Goal: Task Accomplishment & Management: Use online tool/utility

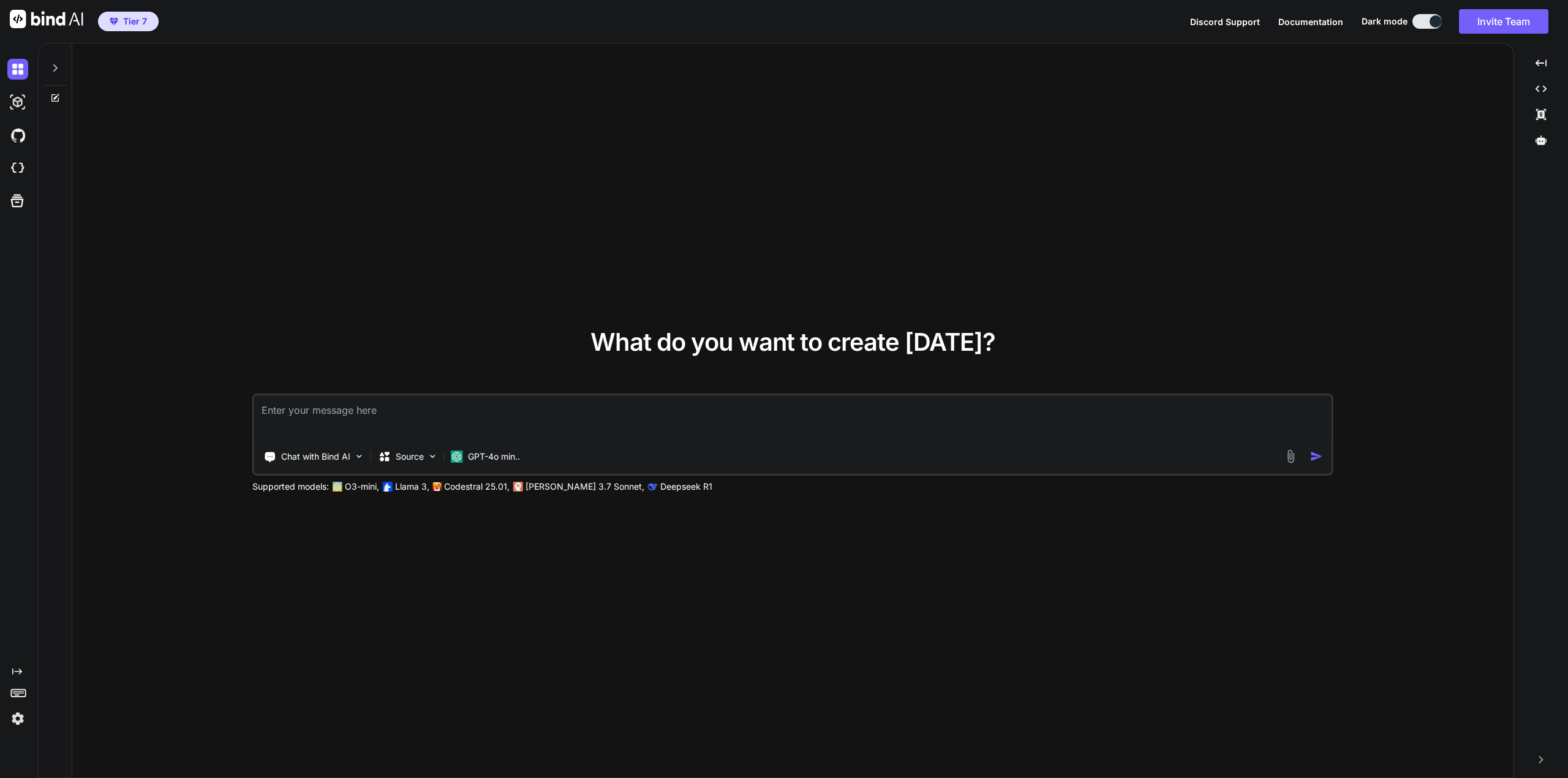
click at [56, 95] on icon at bounding box center [55, 98] width 10 height 10
click at [53, 65] on icon at bounding box center [55, 67] width 10 height 10
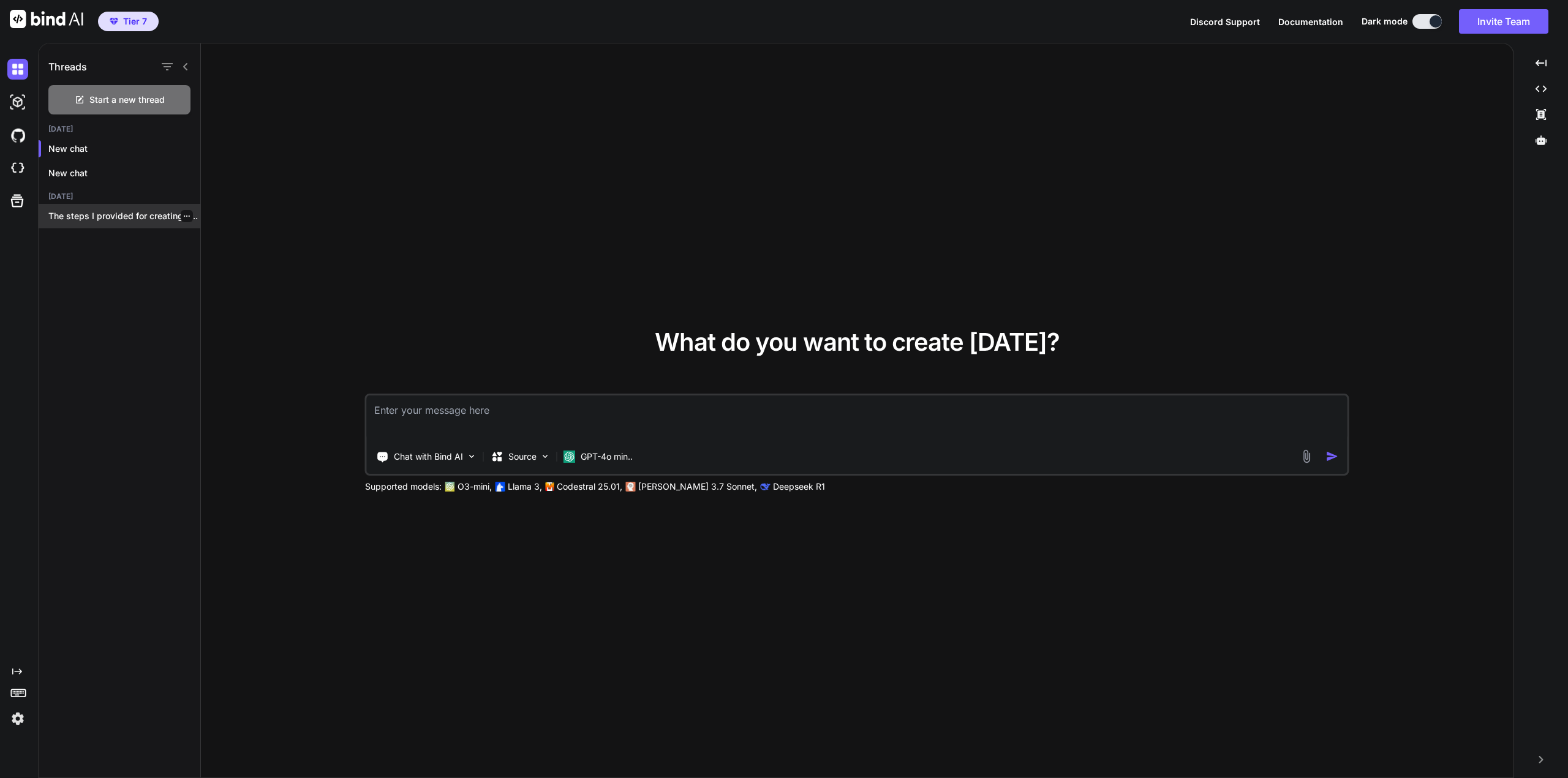
click at [111, 215] on p "The steps I provided for creating a..." at bounding box center [124, 216] width 152 height 12
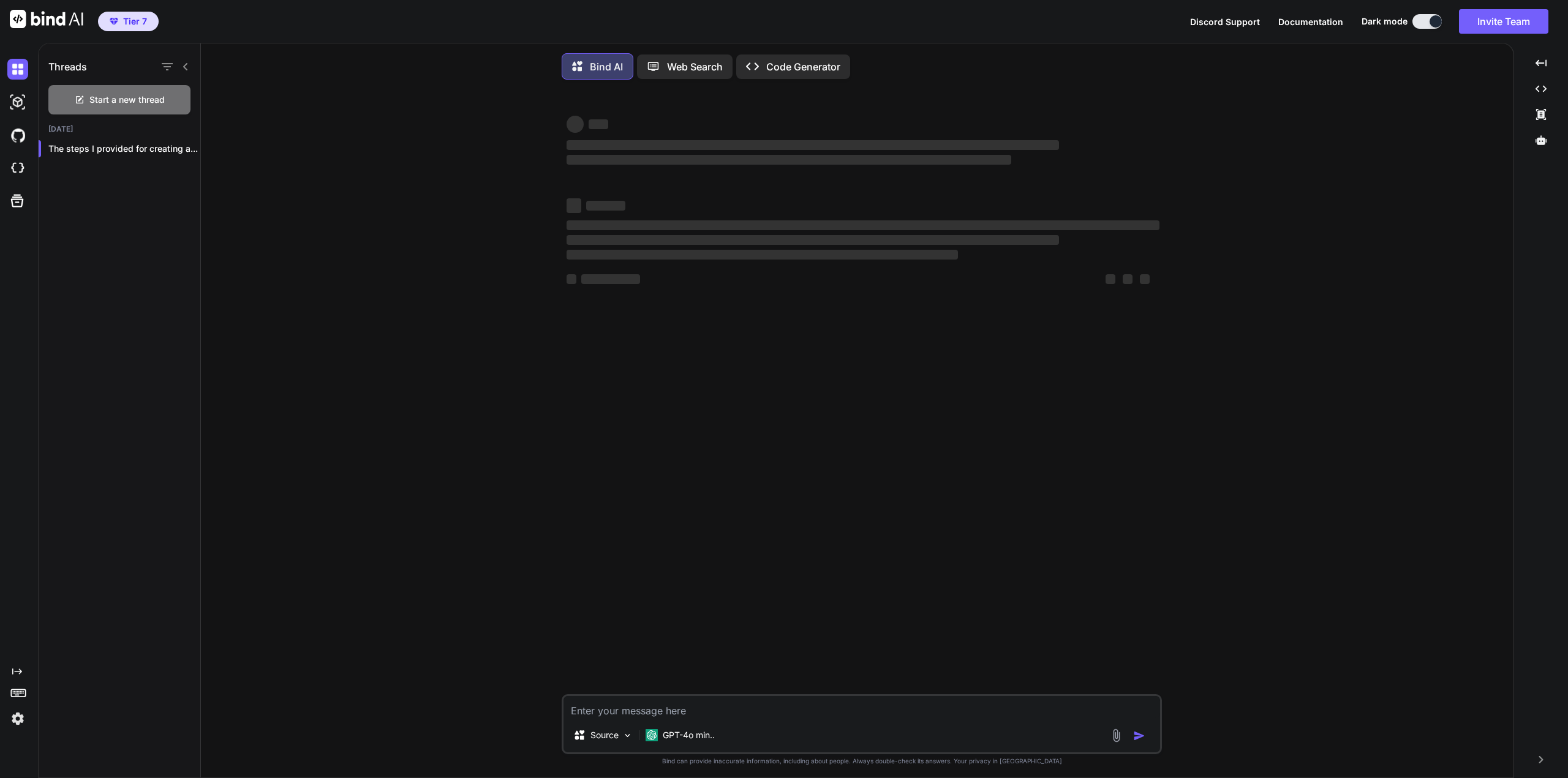
type textarea "x"
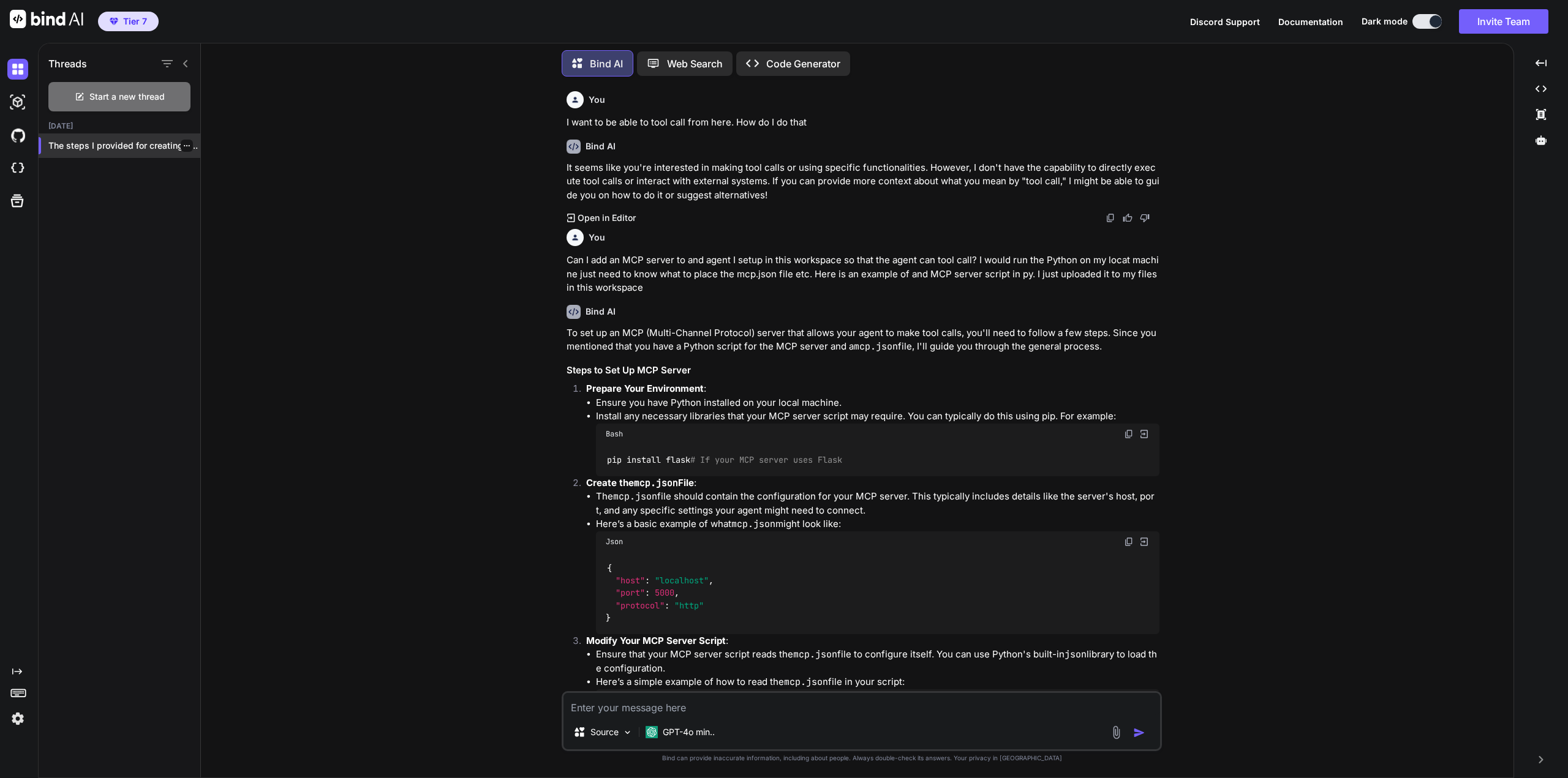
click at [183, 142] on icon "button" at bounding box center [186, 146] width 7 height 7
click at [118, 197] on div "Threads Start a new thread Yesterday The steps I provided for creating a..." at bounding box center [119, 409] width 162 height 737
click at [183, 142] on icon "button" at bounding box center [186, 146] width 7 height 7
click at [209, 167] on span "Rename and Save" at bounding box center [238, 168] width 73 height 12
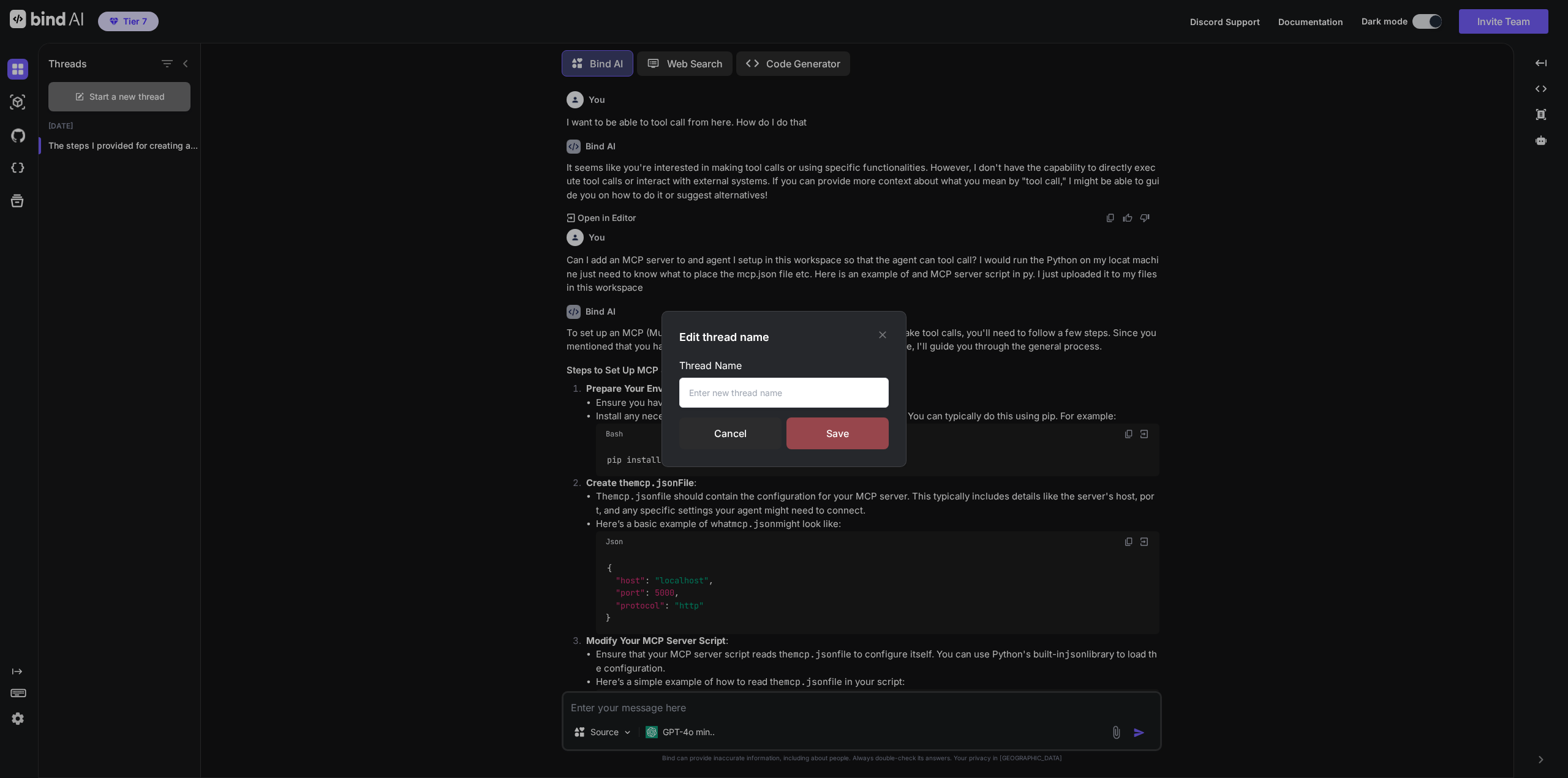
drag, startPoint x: 749, startPoint y: 389, endPoint x: 768, endPoint y: 391, distance: 19.1
click at [755, 391] on input "text" at bounding box center [784, 393] width 209 height 30
type input "Creating MCP in Bind"
drag, startPoint x: 835, startPoint y: 434, endPoint x: 840, endPoint y: 440, distance: 7.8
click at [840, 440] on div "Save" at bounding box center [838, 433] width 103 height 32
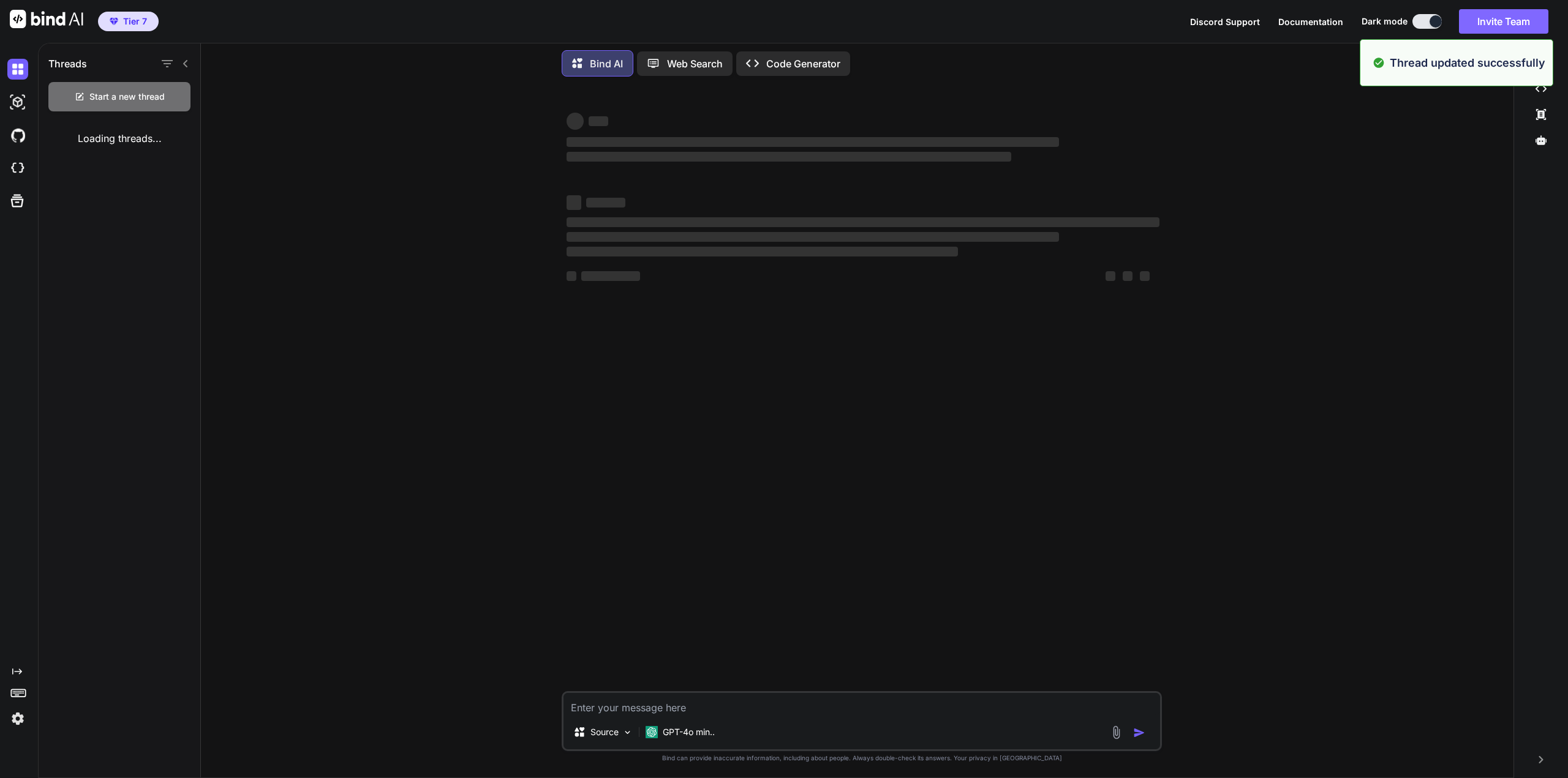
type textarea "x"
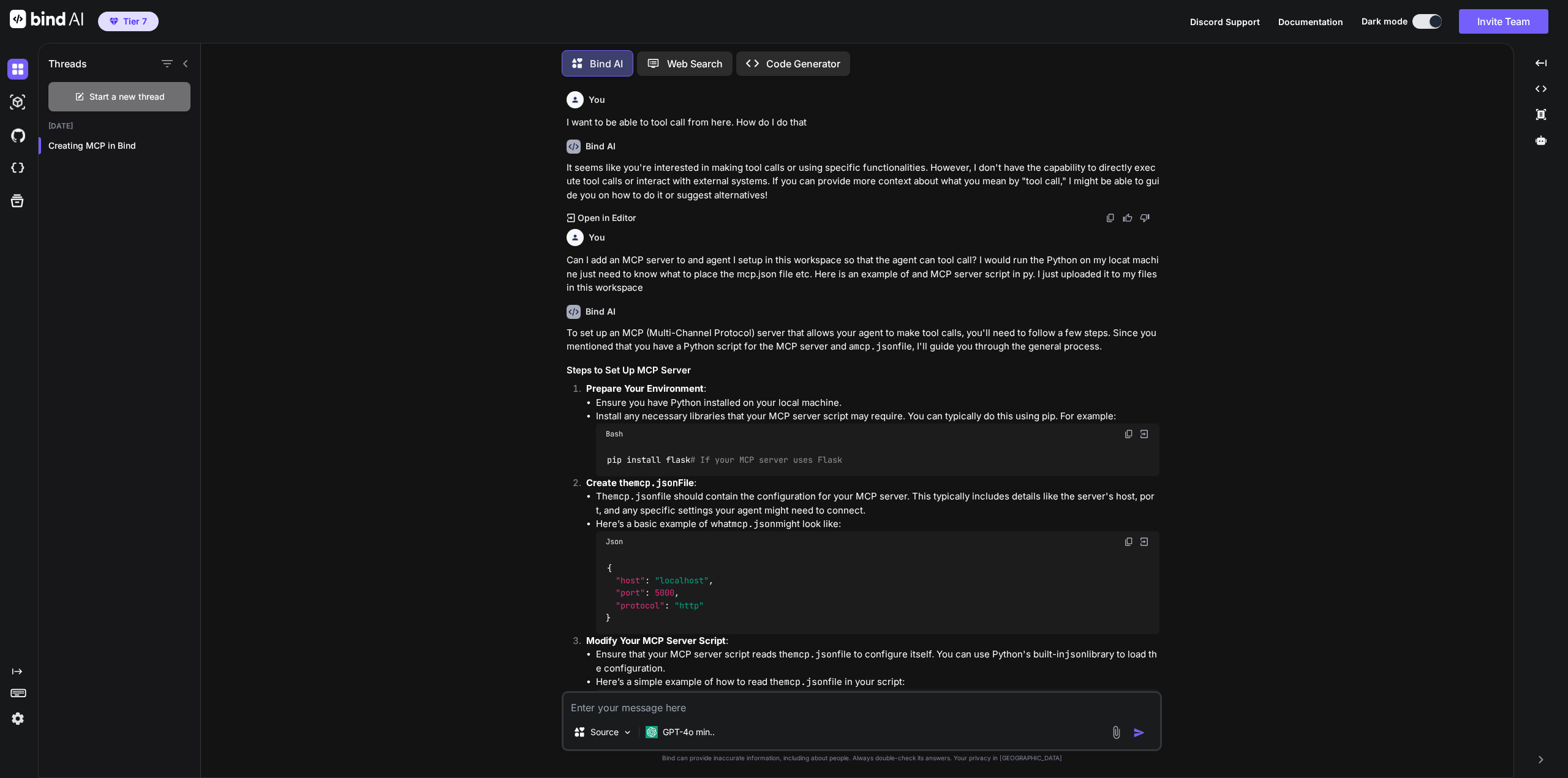
click at [1542, 760] on icon at bounding box center [1540, 760] width 4 height 7
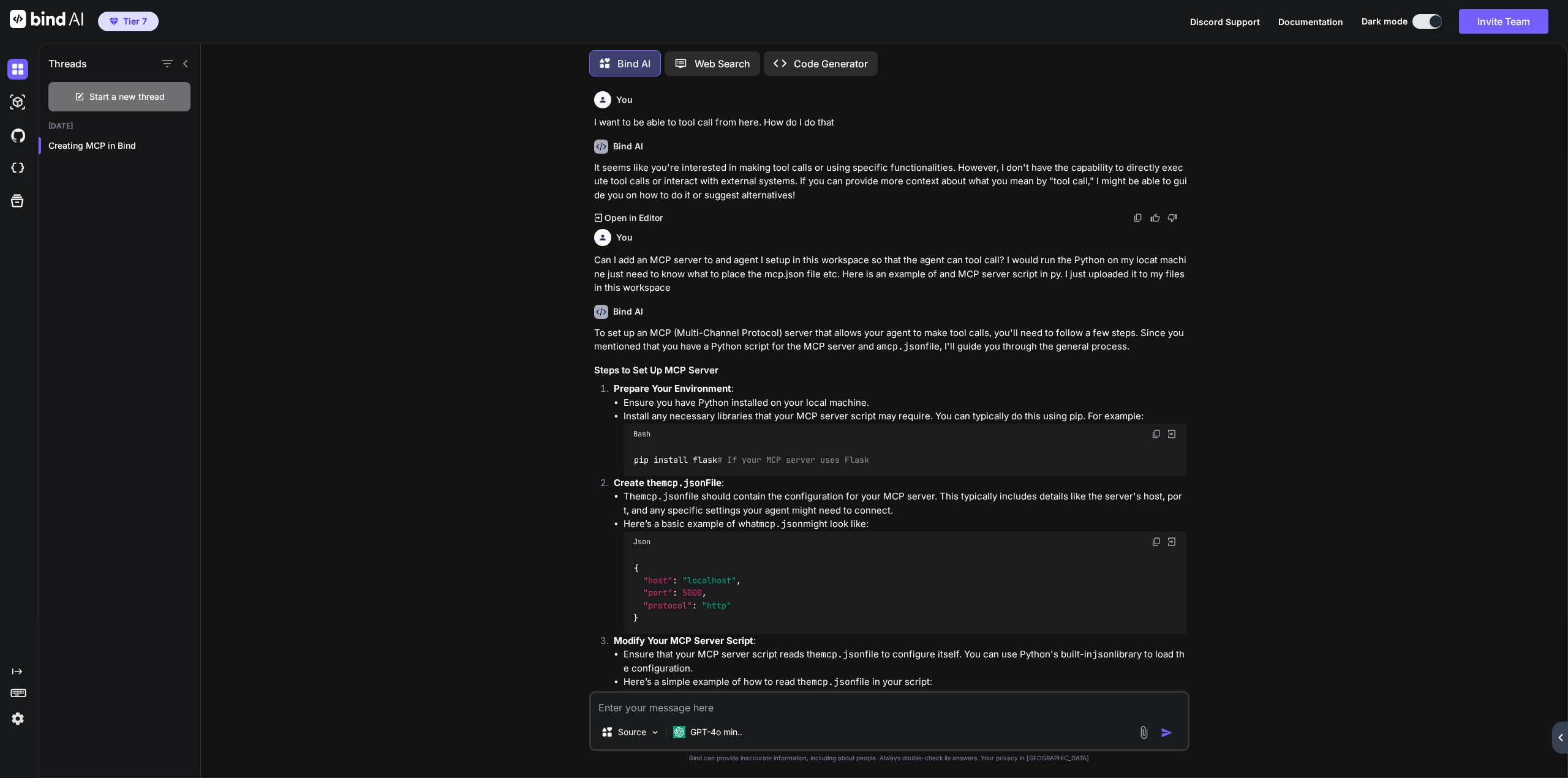
click at [1560, 738] on icon at bounding box center [1560, 738] width 4 height 7
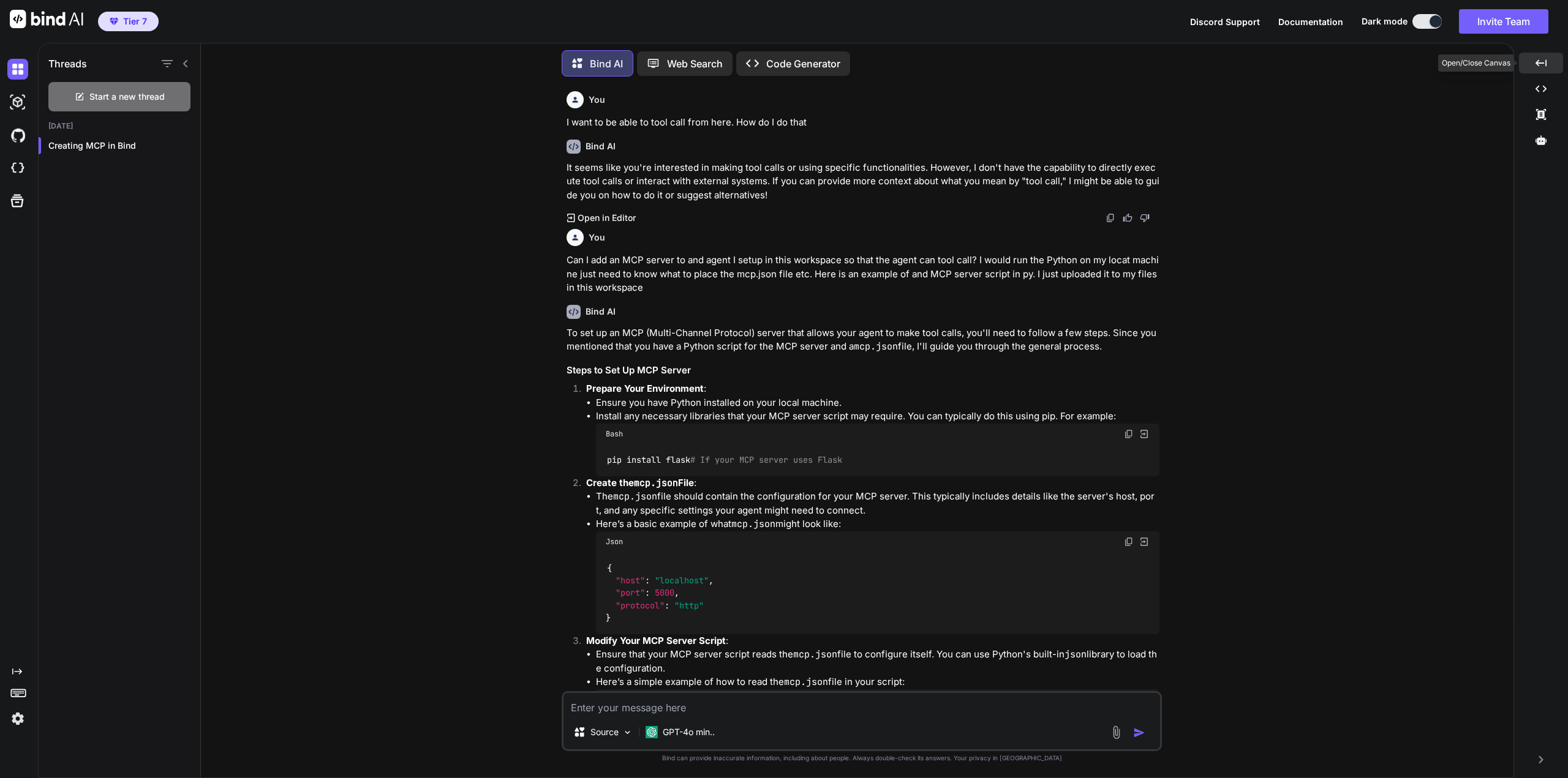
click at [1539, 60] on icon "Created with Pixso." at bounding box center [1541, 63] width 11 height 11
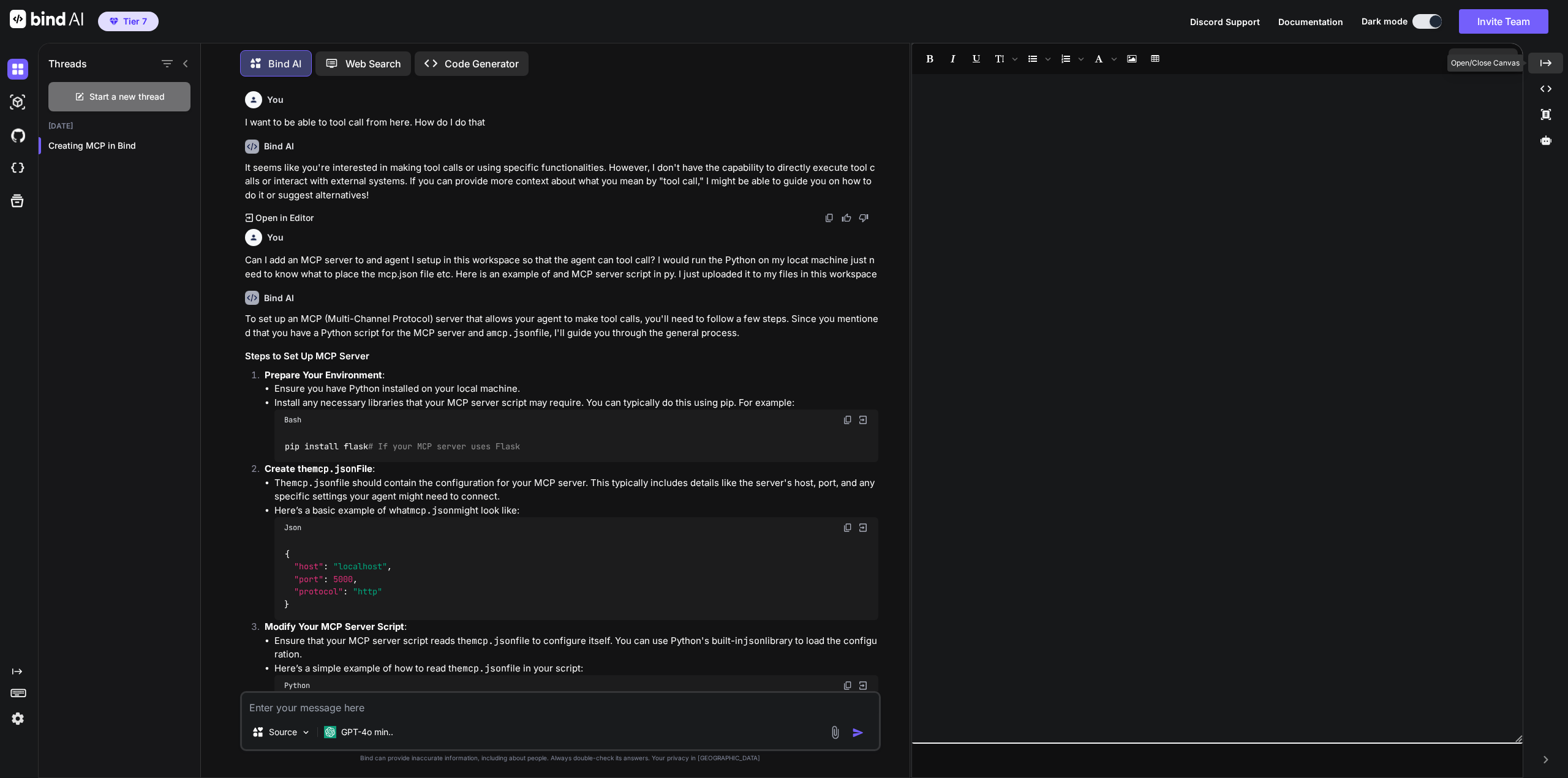
click at [1539, 60] on div "Created with Pixso." at bounding box center [1546, 63] width 35 height 21
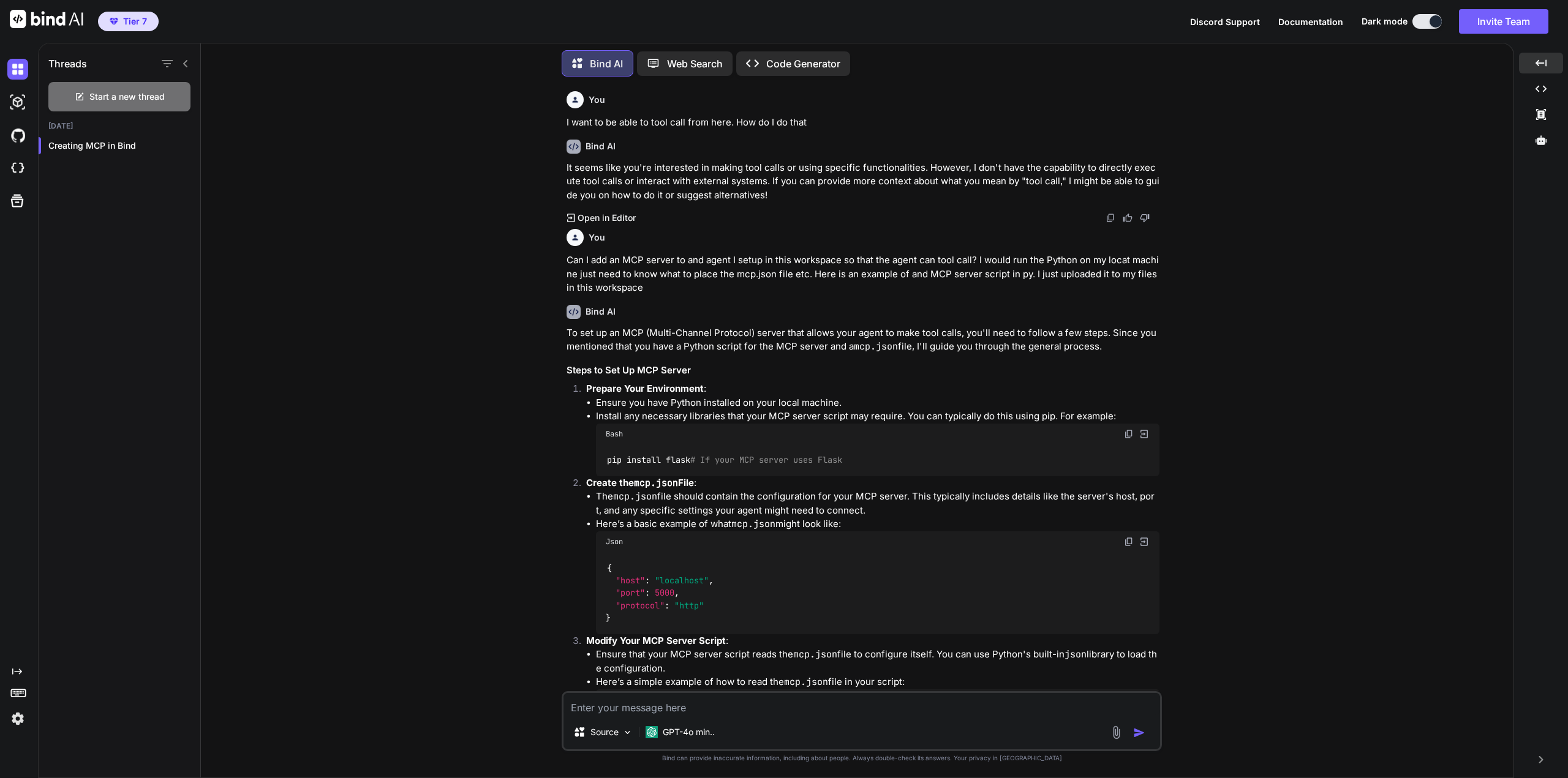
click at [14, 721] on img at bounding box center [18, 719] width 21 height 21
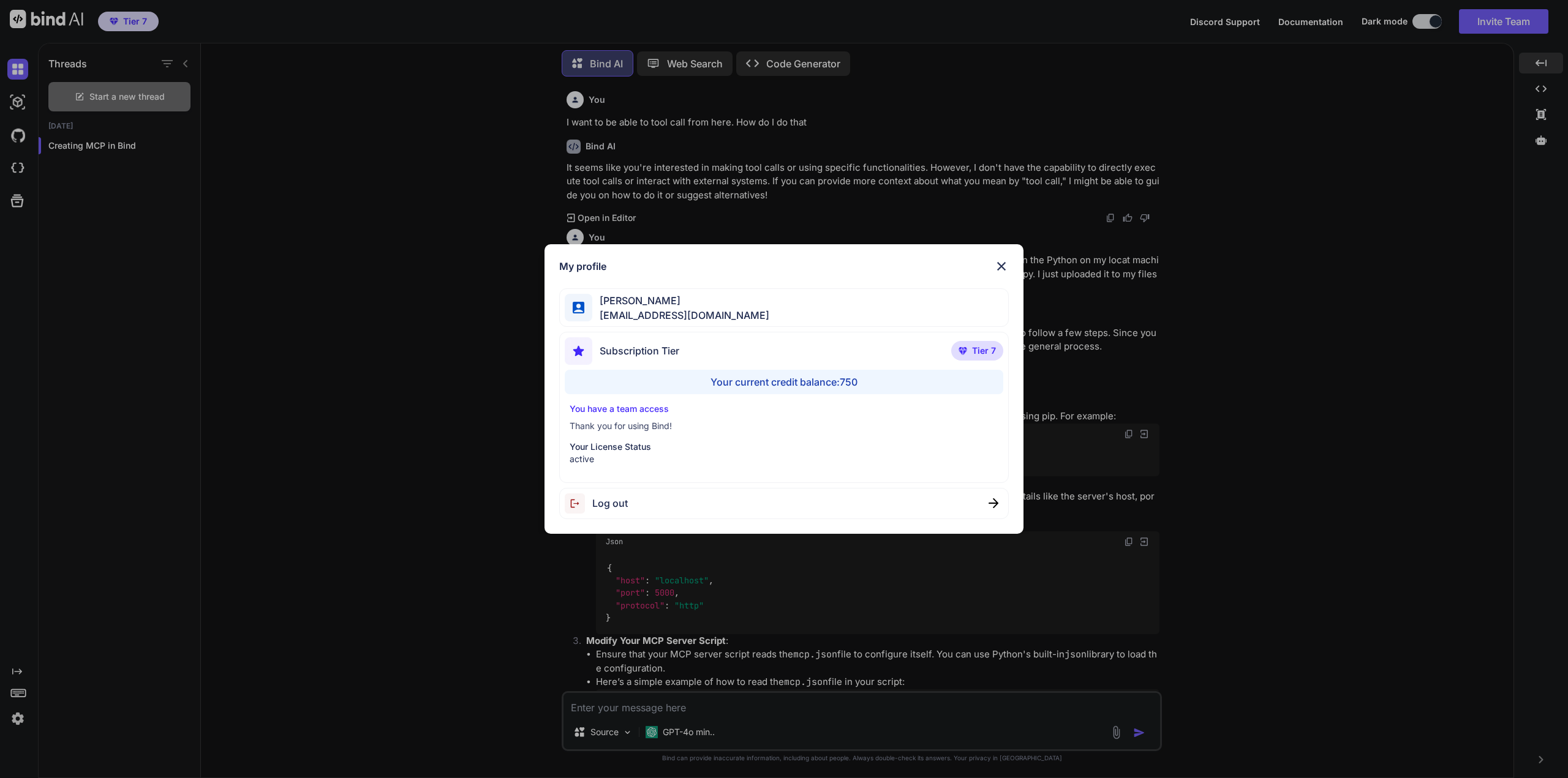
click at [15, 103] on div "My profile Thomas Fuhrman t.furm@4npa.com Subscription Tier Tier 7 Your current…" at bounding box center [784, 389] width 1568 height 778
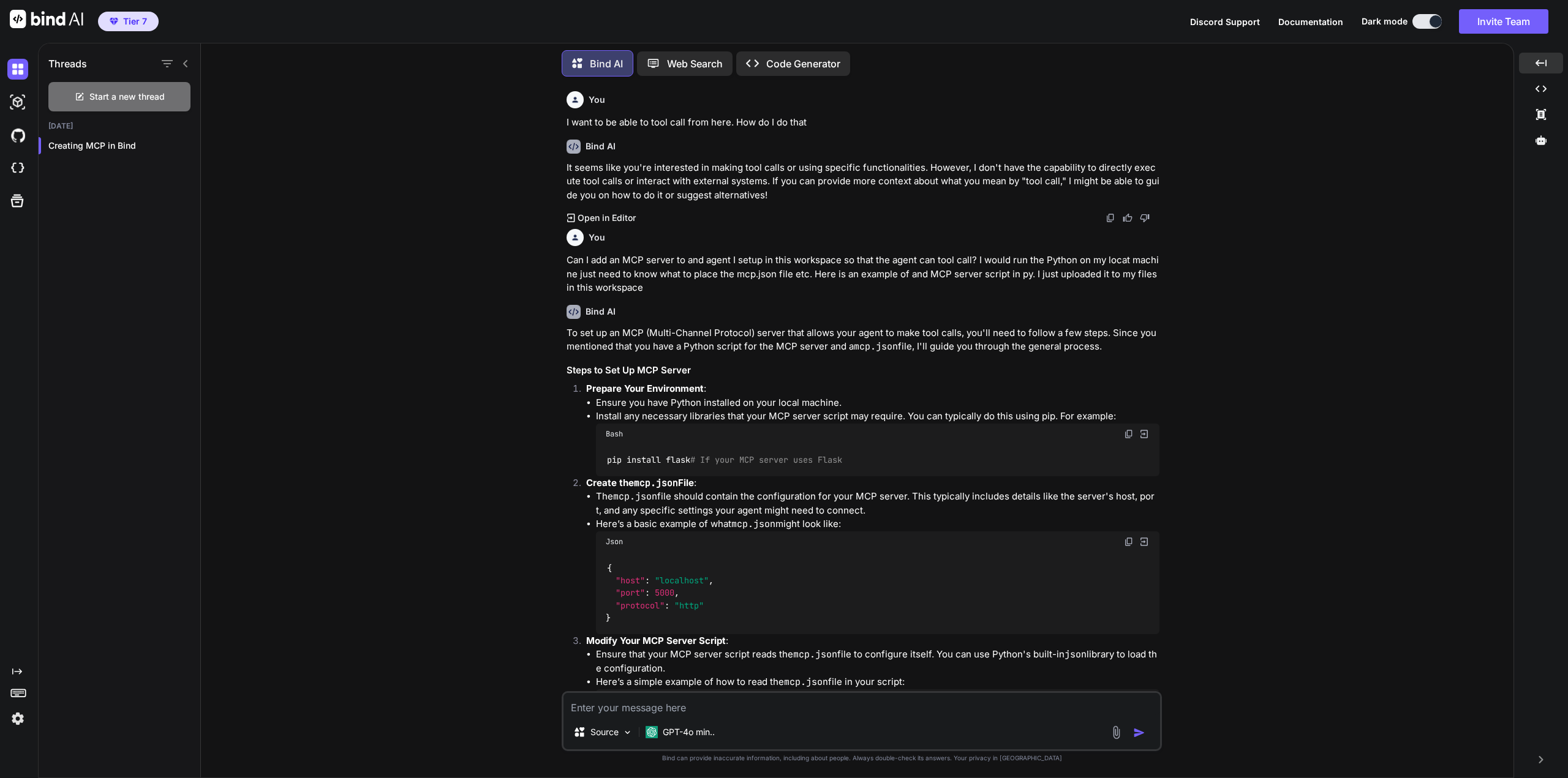
click at [15, 103] on img at bounding box center [18, 102] width 21 height 21
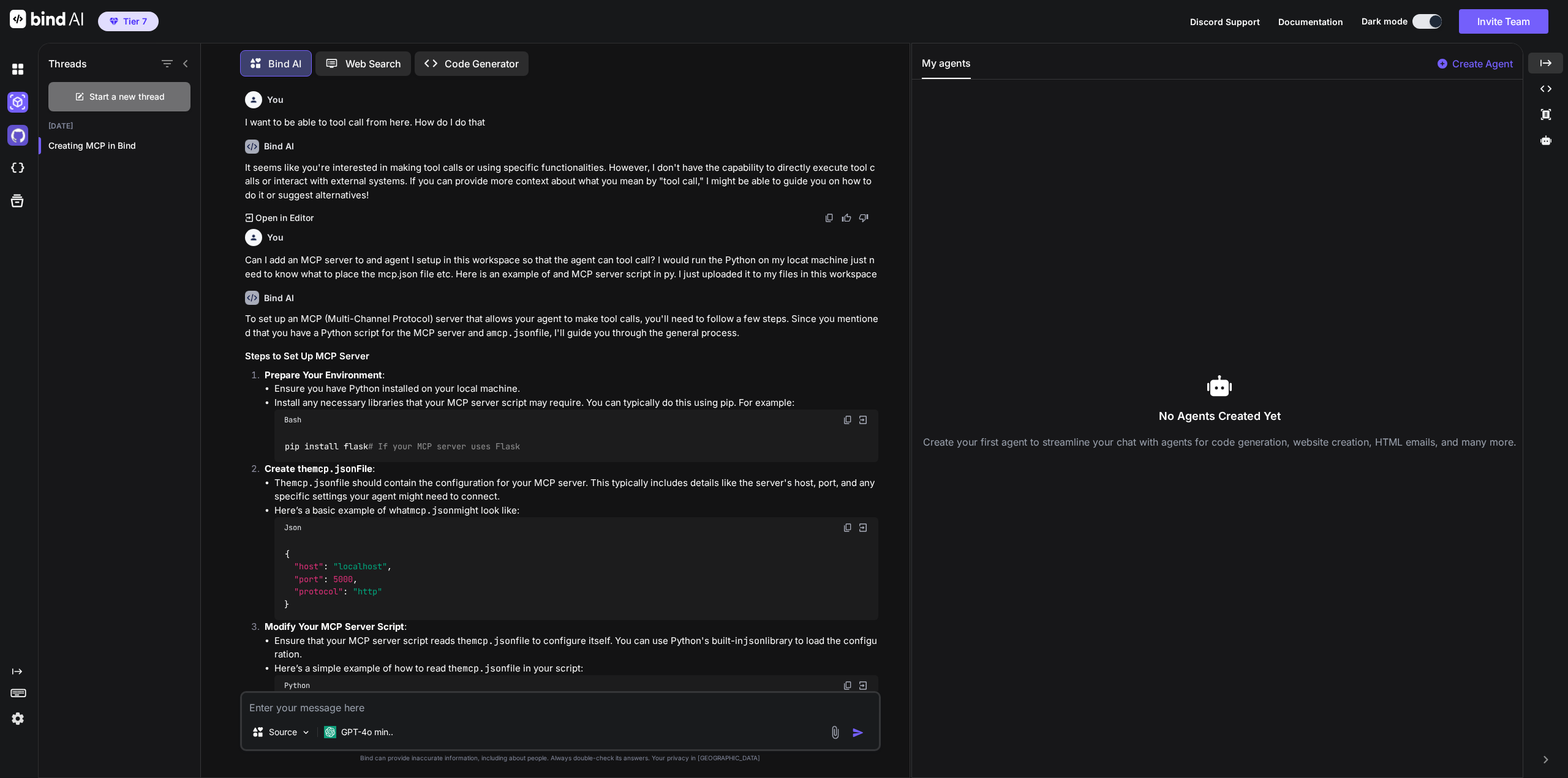
click at [18, 136] on img at bounding box center [18, 135] width 21 height 21
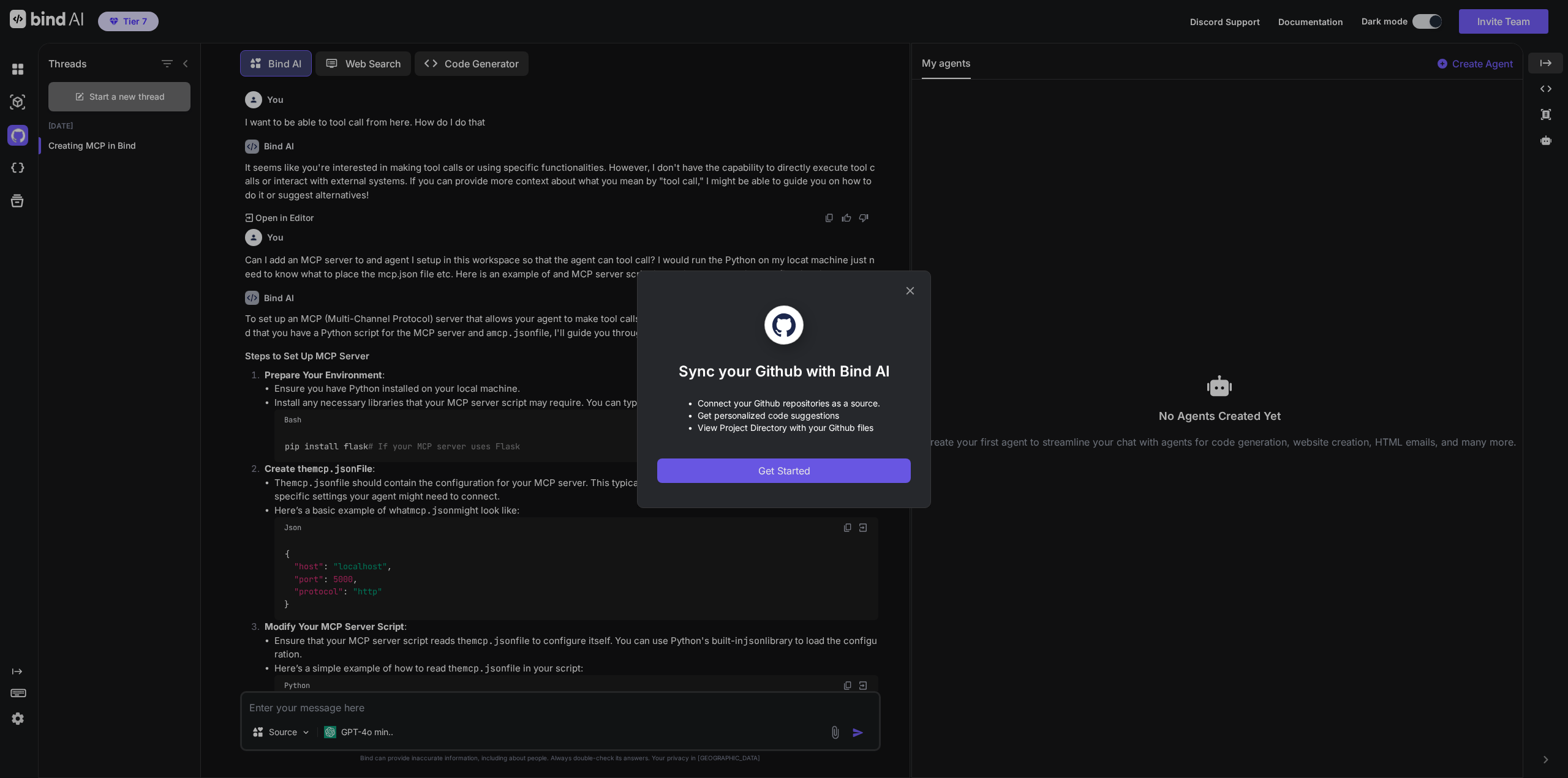
click at [788, 472] on span "Get Started" at bounding box center [784, 471] width 52 height 15
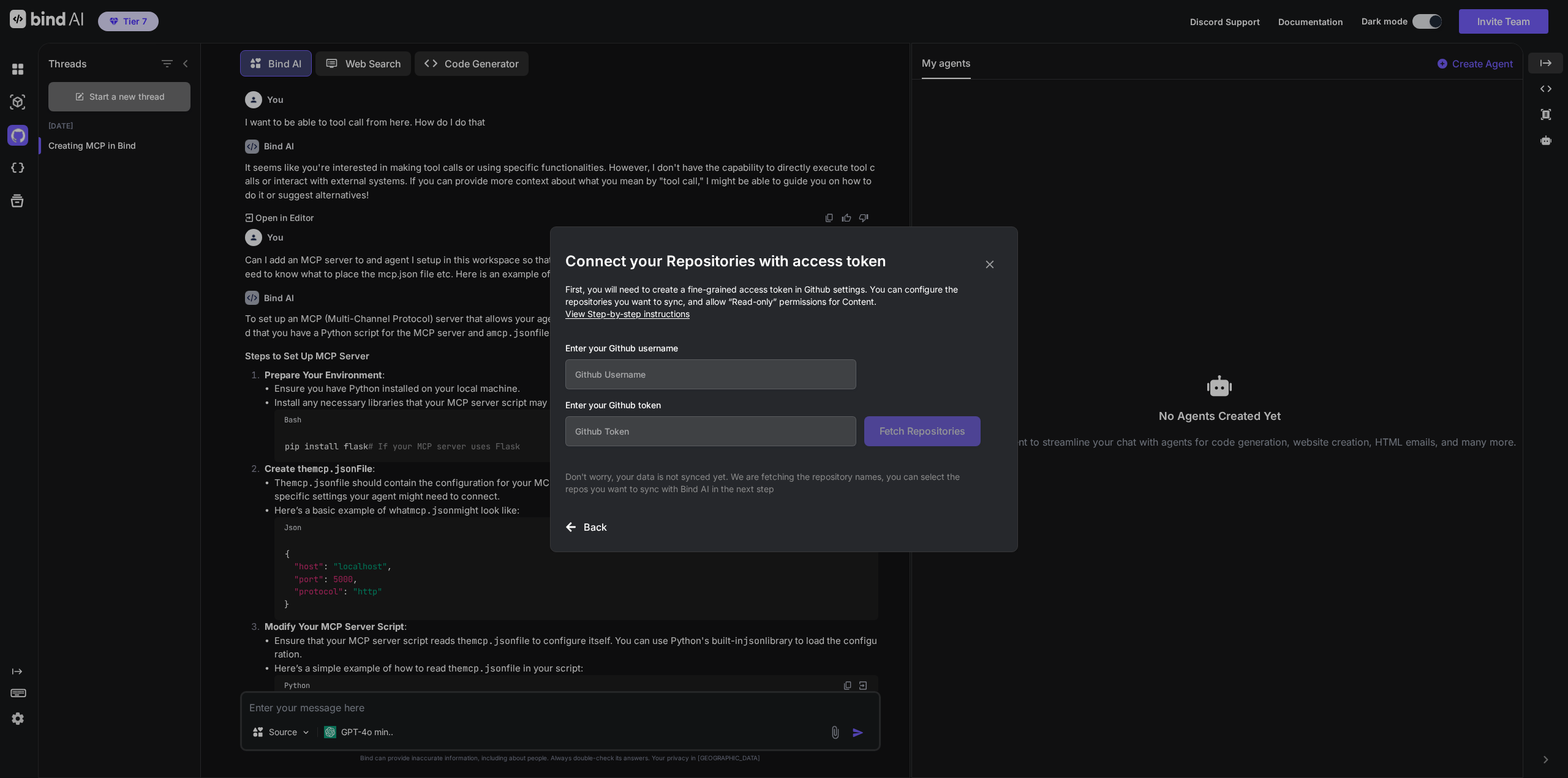
click at [674, 368] on input "text" at bounding box center [711, 374] width 291 height 30
type input "t.furm@4npa.com"
click at [670, 436] on input "text" at bounding box center [711, 431] width 291 height 30
click at [929, 430] on span "Fetch Repositories" at bounding box center [922, 431] width 86 height 15
drag, startPoint x: 675, startPoint y: 439, endPoint x: 607, endPoint y: 436, distance: 68.1
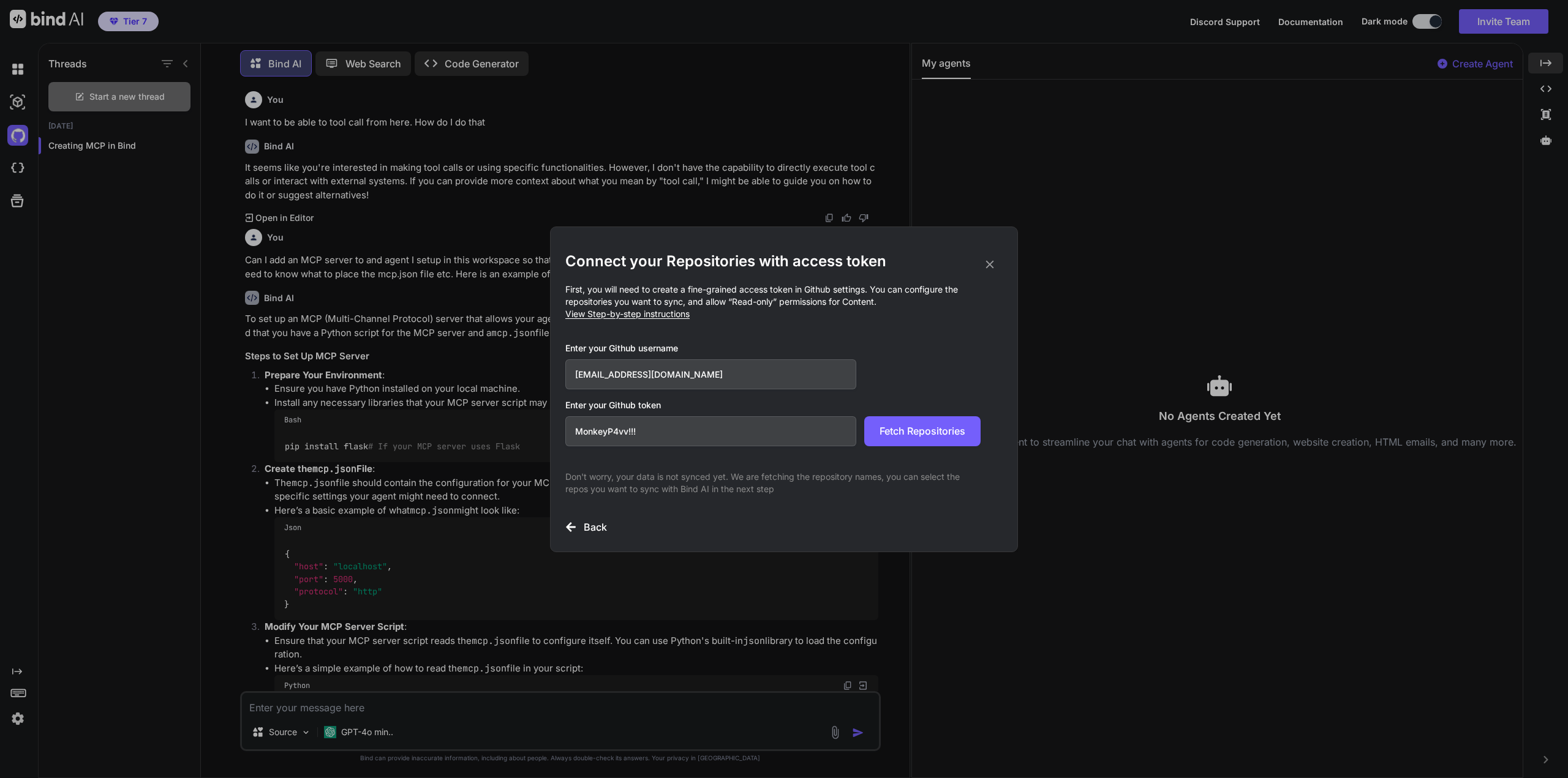
click at [607, 436] on input "MonkeyP4vv!!!" at bounding box center [711, 431] width 291 height 30
type input "MonkeySku1!"
click at [911, 426] on span "Fetch Repositories" at bounding box center [922, 431] width 86 height 15
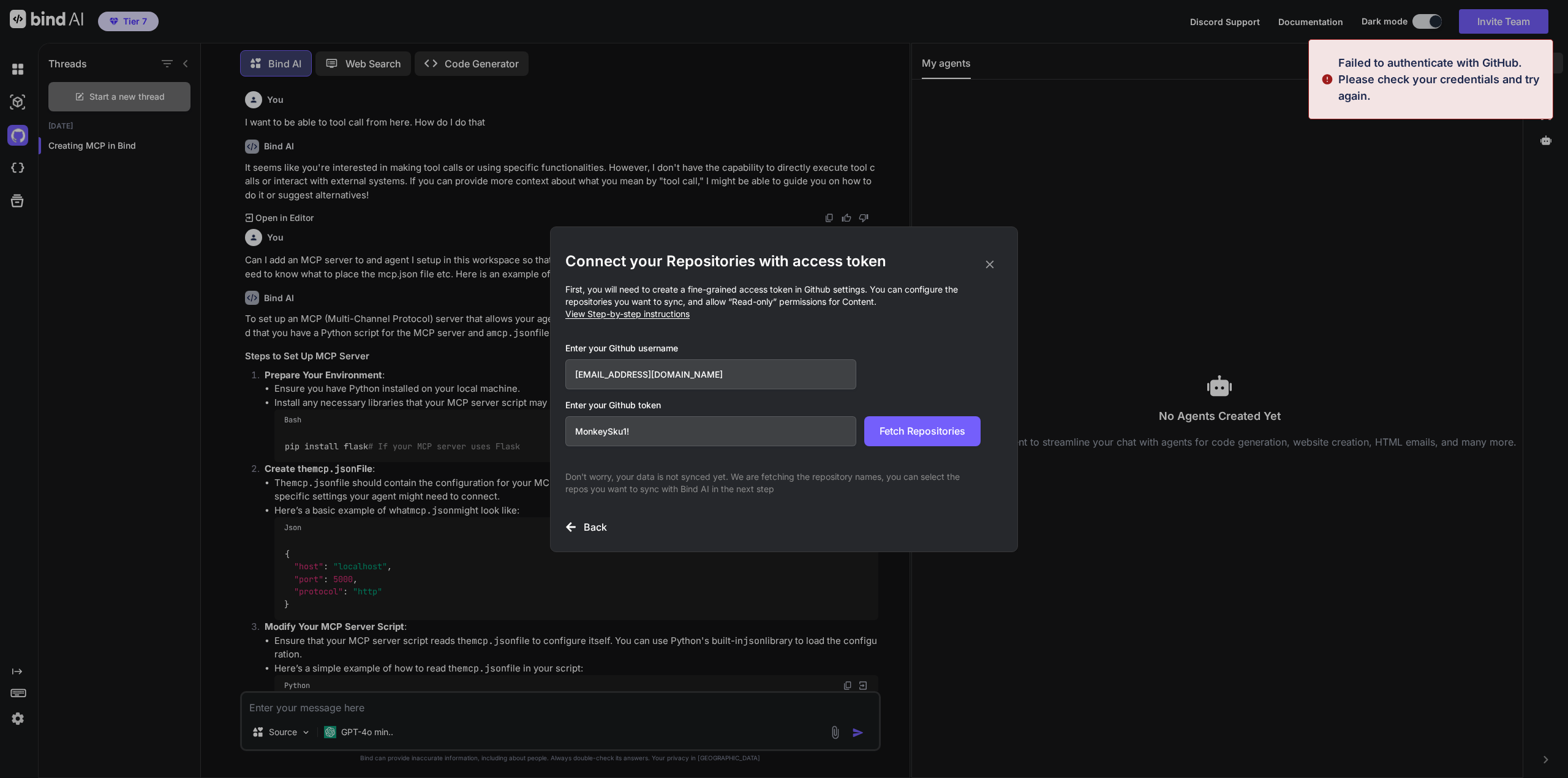
click at [699, 377] on input "t.furm@4npa.com" at bounding box center [711, 374] width 291 height 30
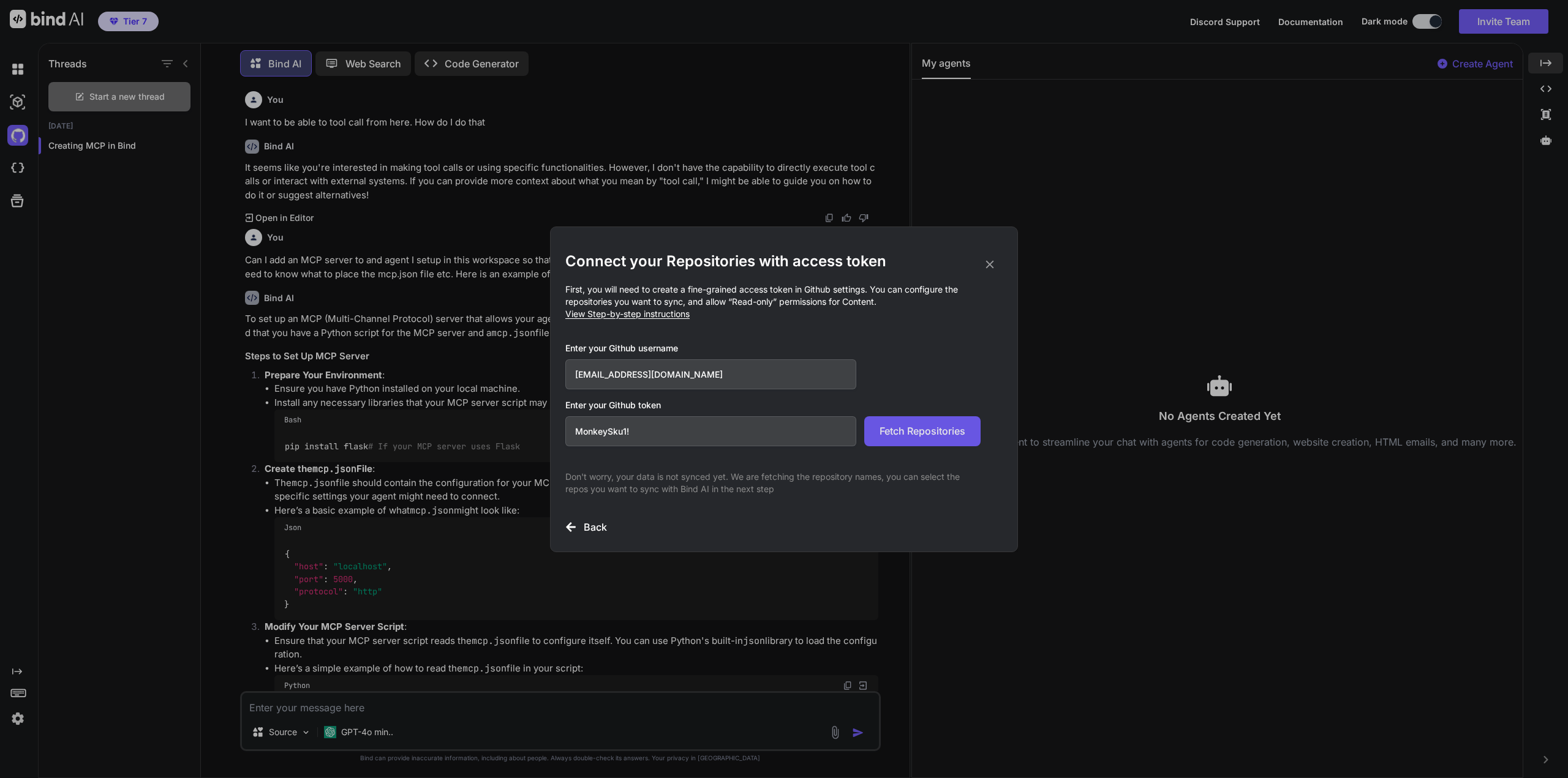
click at [917, 430] on span "Fetch Repositories" at bounding box center [922, 431] width 86 height 15
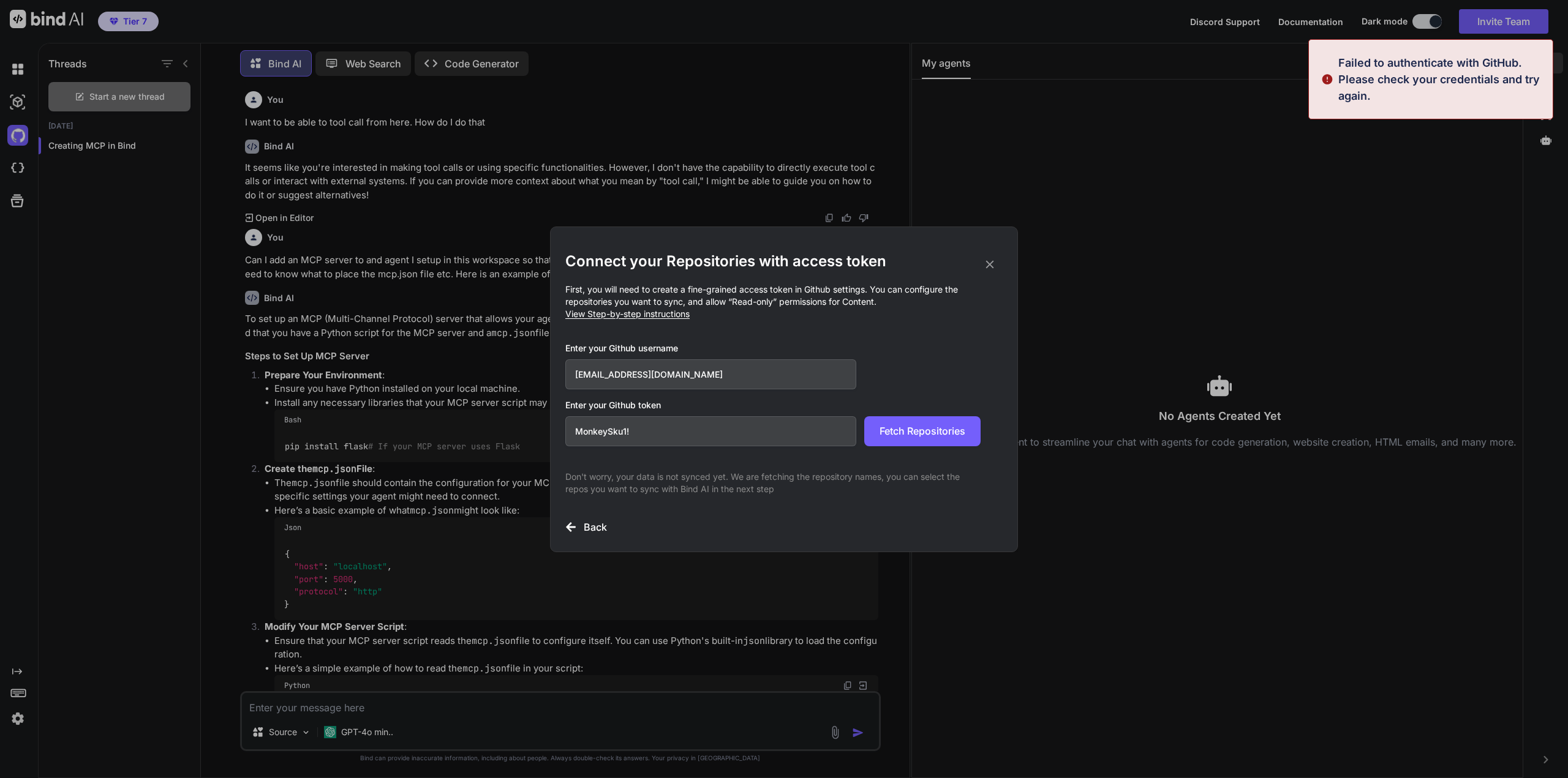
click at [988, 263] on icon at bounding box center [990, 265] width 8 height 8
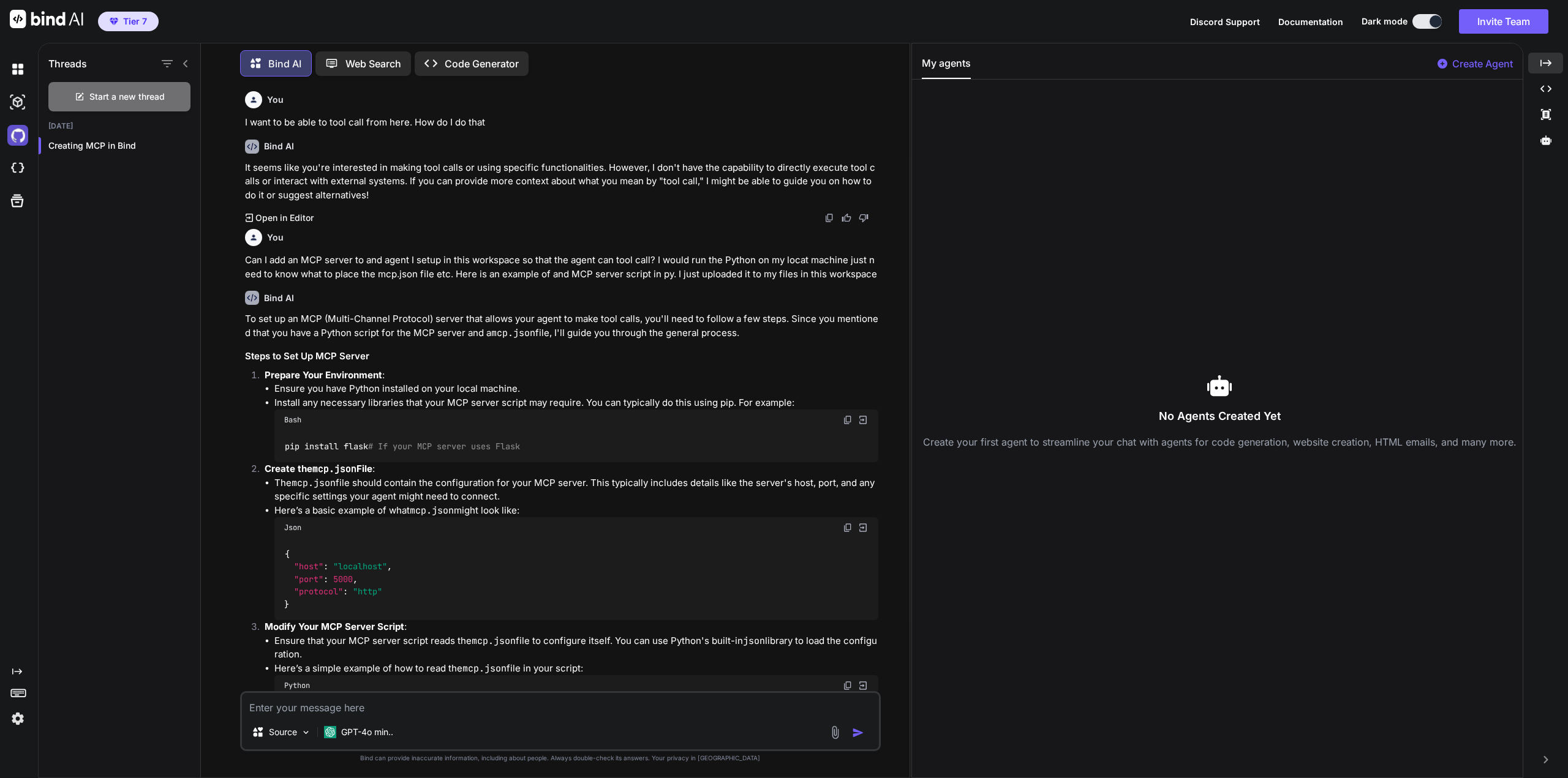
click at [16, 136] on img at bounding box center [18, 135] width 21 height 21
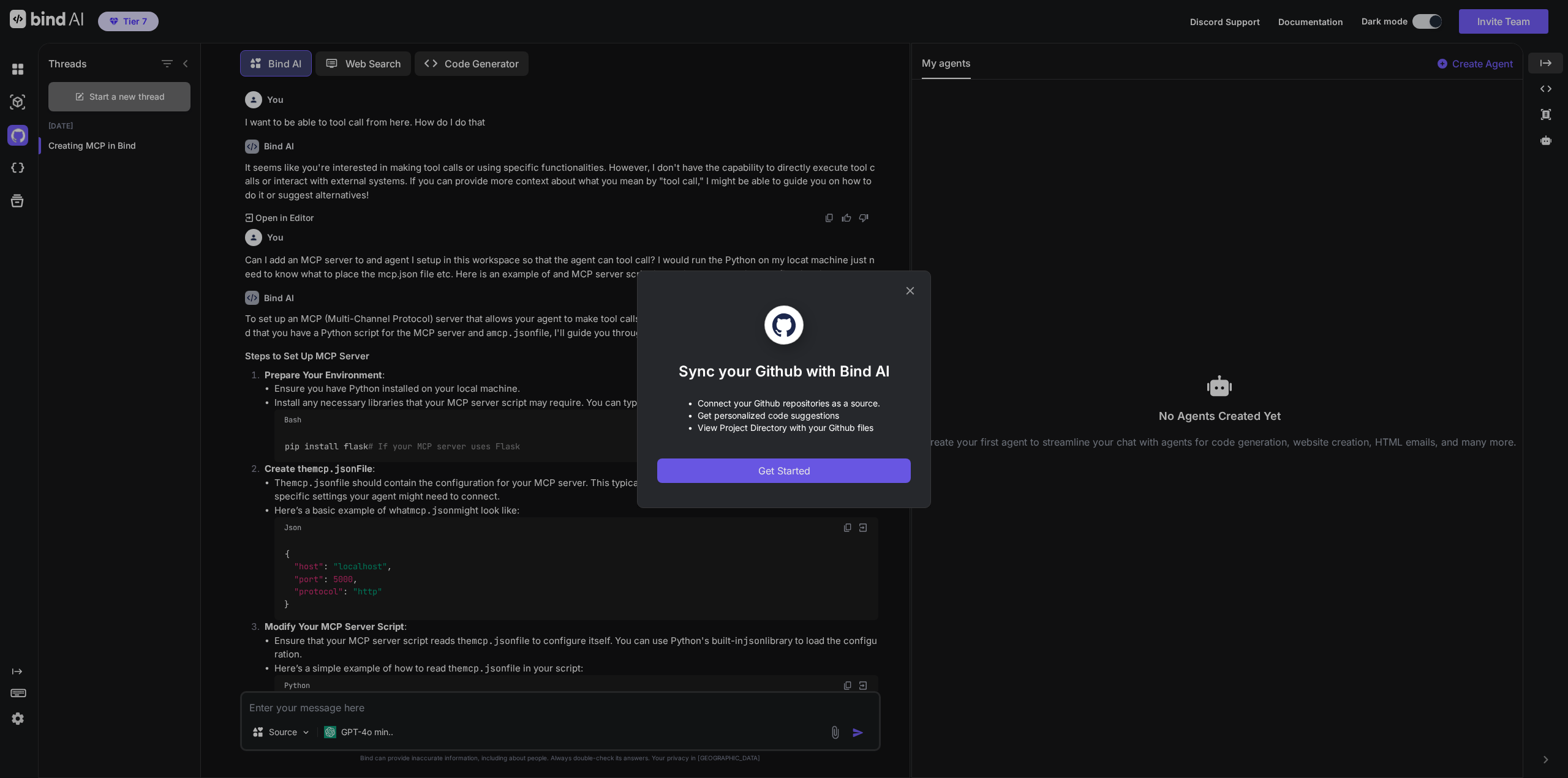
click at [770, 471] on span "Get Started" at bounding box center [784, 471] width 52 height 15
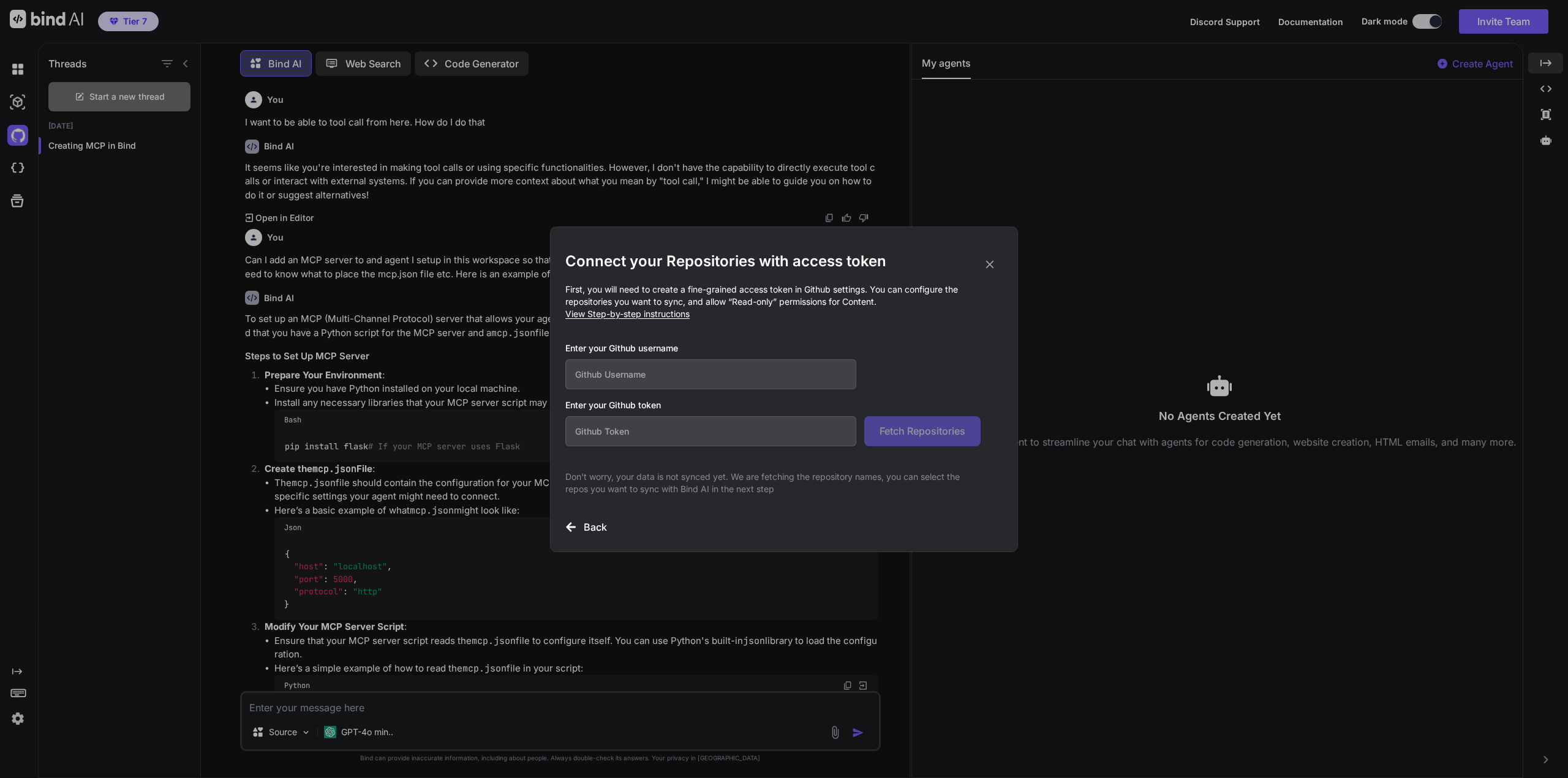
click at [607, 377] on input "text" at bounding box center [711, 374] width 291 height 30
type input "t.furm@4npa.com"
click at [645, 439] on input "text" at bounding box center [711, 431] width 291 height 30
paste input "github_pat_11BGAYPKA0NKFWJaXlIbxg_ac6vHrZlwOihJ1GgtGxq7ck8ITzum1Emyx3hW7izhk6G5…"
click at [926, 433] on span "Fetch Repositories" at bounding box center [922, 431] width 86 height 15
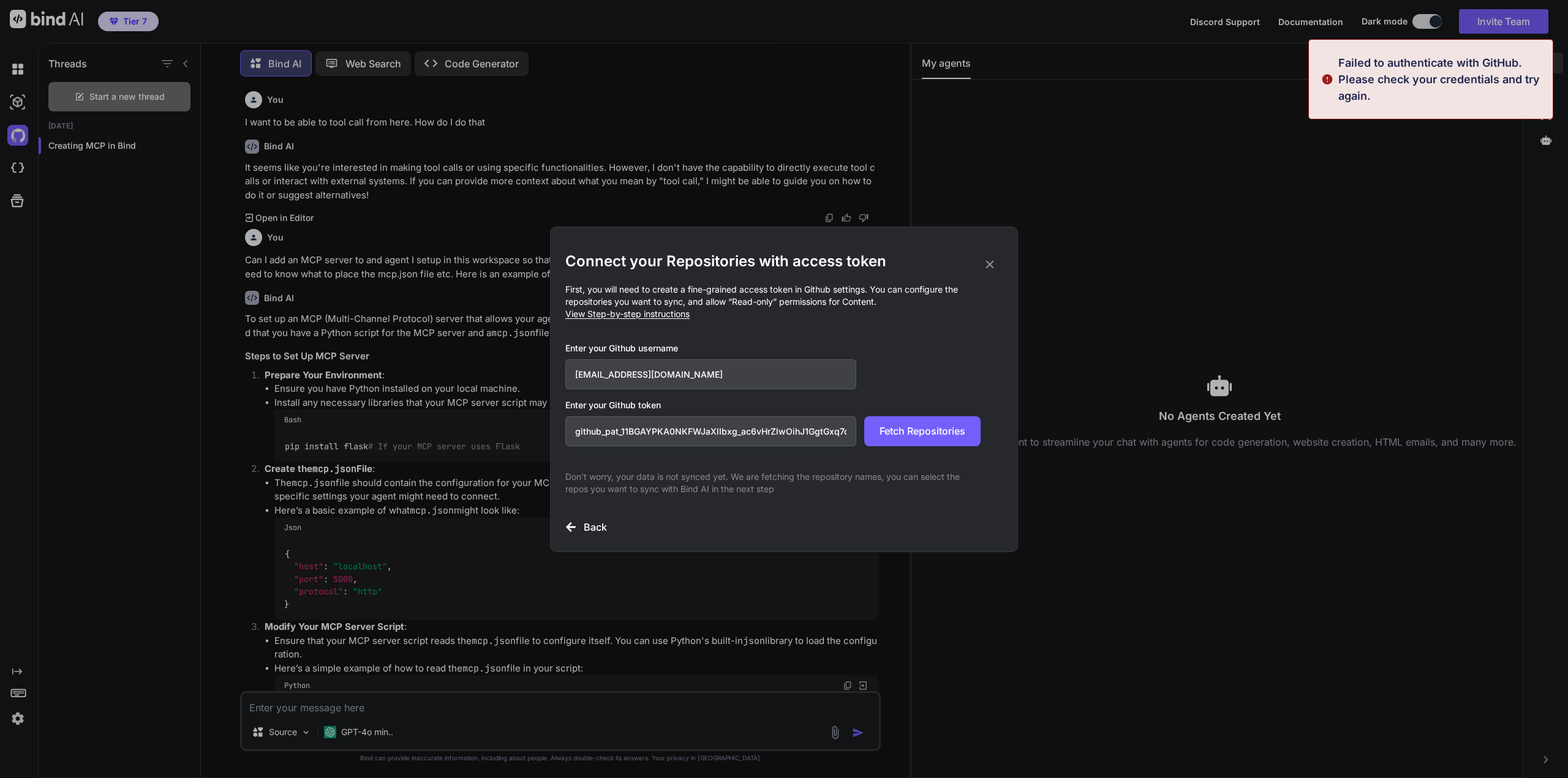
click at [665, 374] on input "t.furm@4npa.com" at bounding box center [711, 374] width 291 height 30
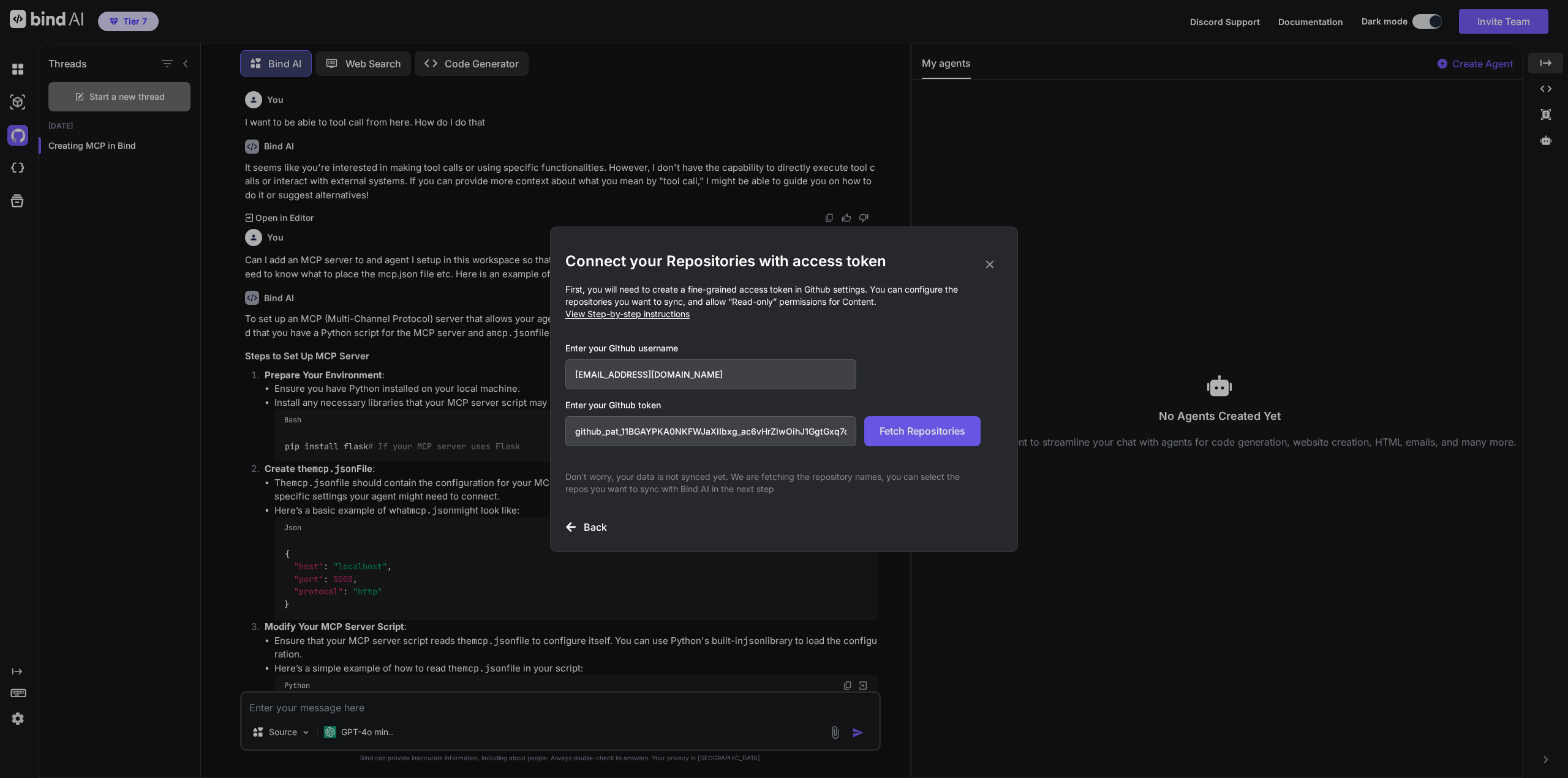
click at [917, 426] on span "Fetch Repositories" at bounding box center [922, 431] width 86 height 15
click at [601, 435] on input "github_pat_11BGAYPKA0NKFWJaXlIbxg_ac6vHrZlwOihJ1GgtGxq7ck8ITzum1Emyx3hW7izhk6G5…" at bounding box center [711, 431] width 291 height 30
drag, startPoint x: 621, startPoint y: 432, endPoint x: 556, endPoint y: 434, distance: 65.0
click at [556, 434] on div "Connect your Repositories with access token First, you will need to create a fi…" at bounding box center [784, 389] width 468 height 326
click at [924, 431] on span "Fetch Repositories" at bounding box center [922, 431] width 86 height 15
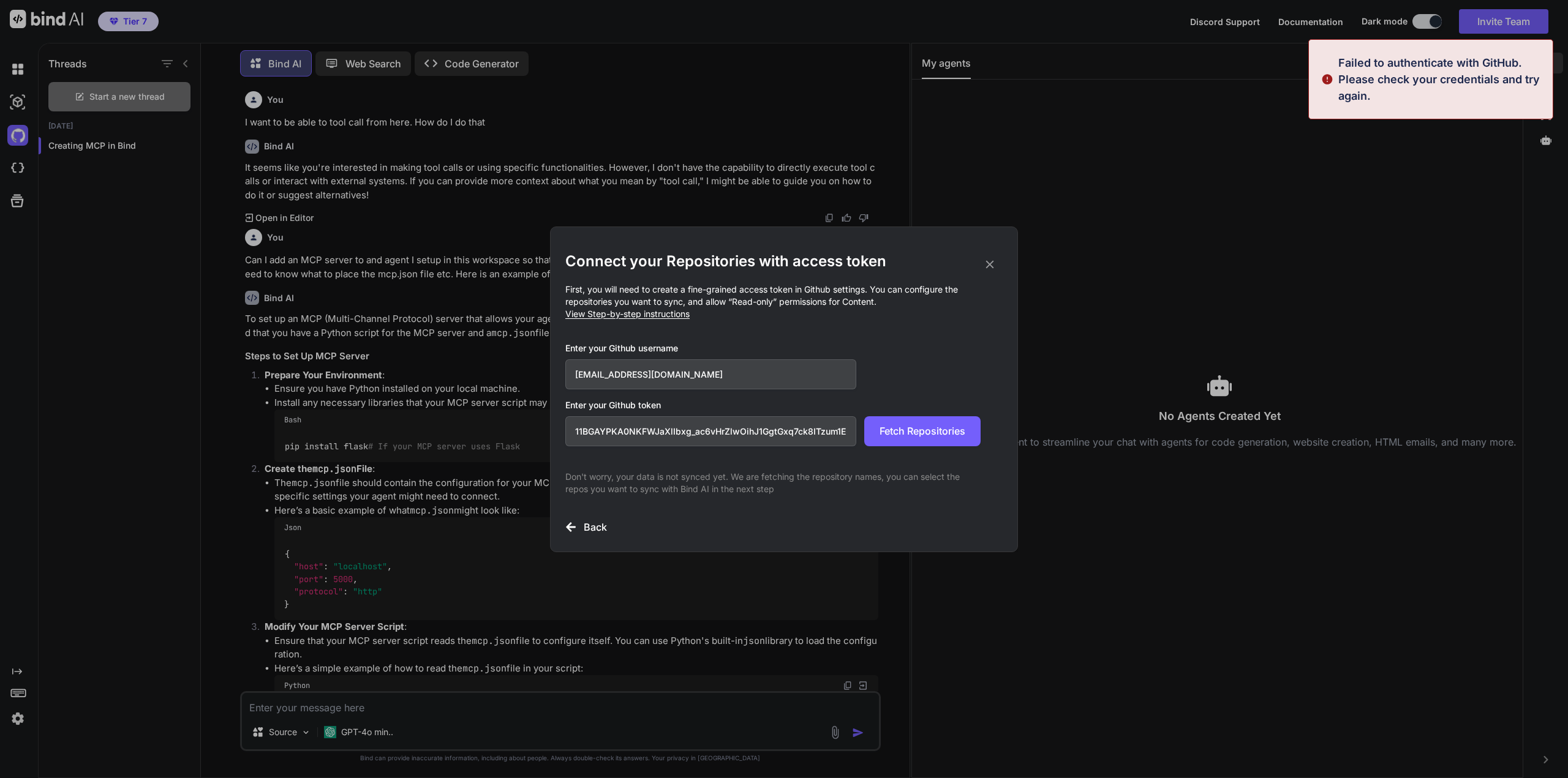
click at [572, 433] on input "11BGAYPKA0NKFWJaXlIbxg_ac6vHrZlwOihJ1GgtGxq7ck8ITzum1Emyx3hW7izhk6G5K6B2ORzmWvZ…" at bounding box center [711, 431] width 291 height 30
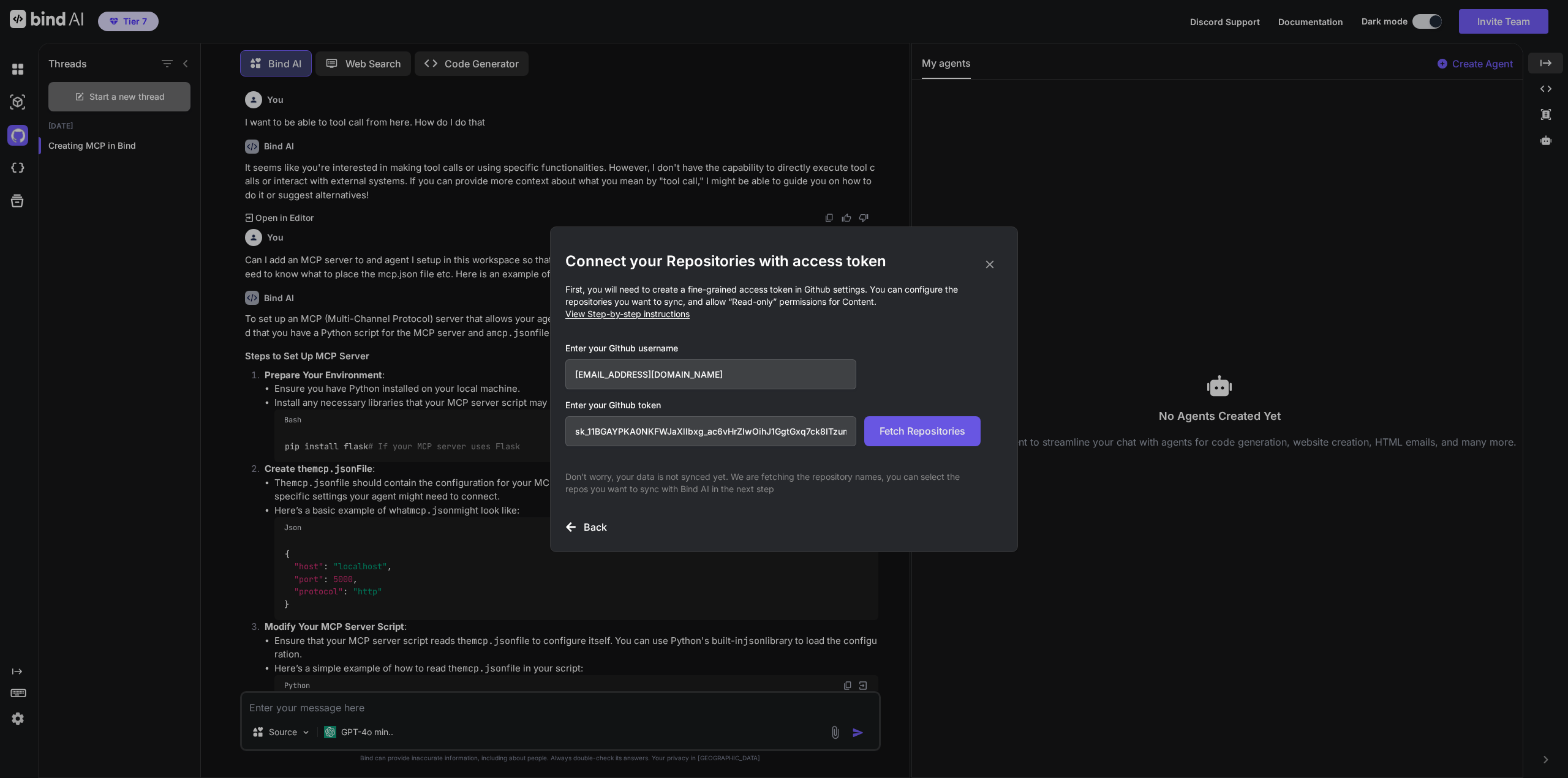
type input "sk_11BGAYPKA0NKFWJaXlIbxg_ac6vHrZlwOihJ1GgtGxq7ck8ITzum1Emyx3hW7izhk6G5K6B2ORzm…"
click at [912, 428] on span "Fetch Repositories" at bounding box center [922, 431] width 86 height 15
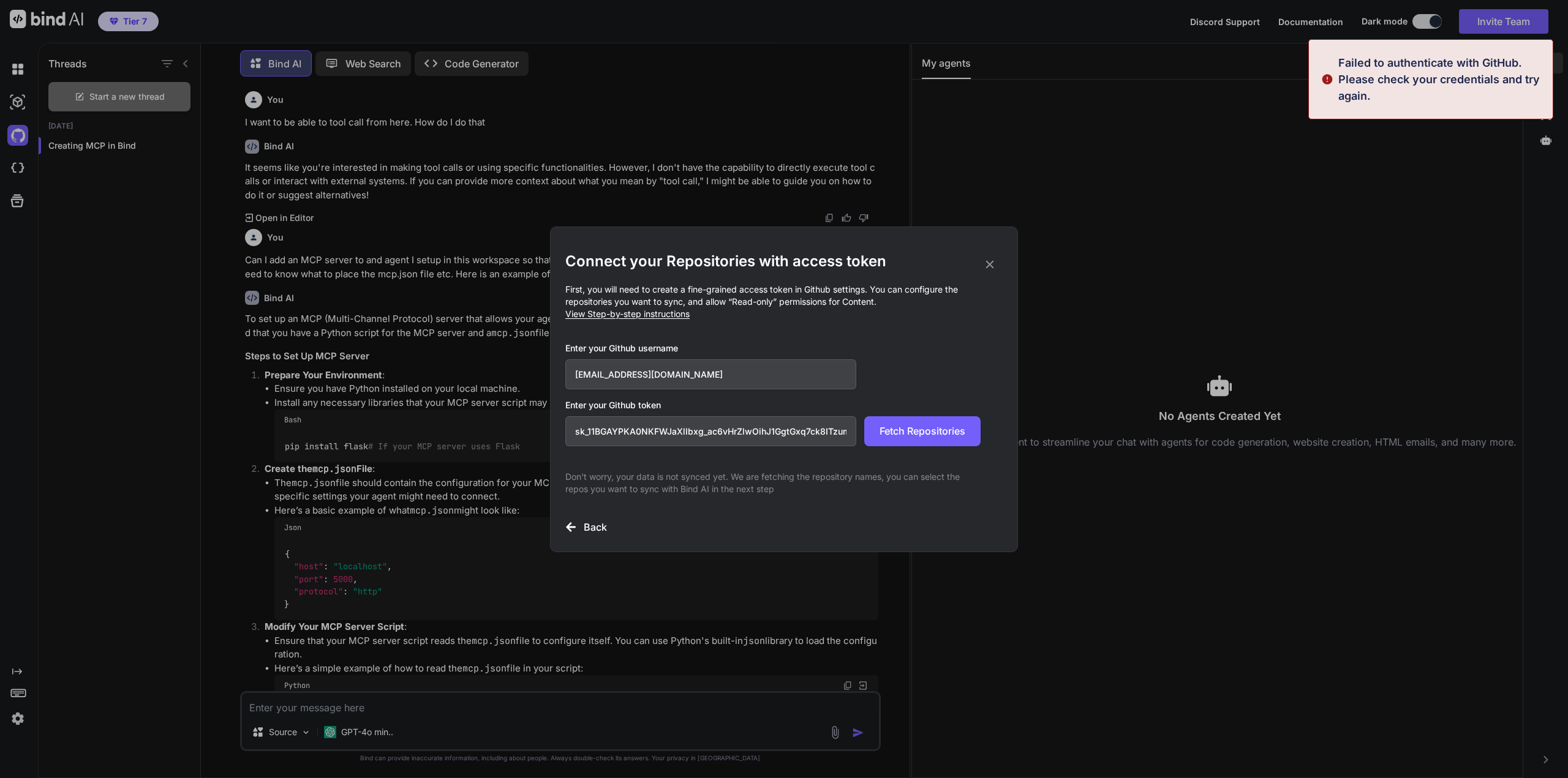
drag, startPoint x: 588, startPoint y: 432, endPoint x: 540, endPoint y: 440, distance: 48.7
click at [540, 440] on div "Connect your Repositories with access token First, you will need to create a fi…" at bounding box center [784, 389] width 1568 height 778
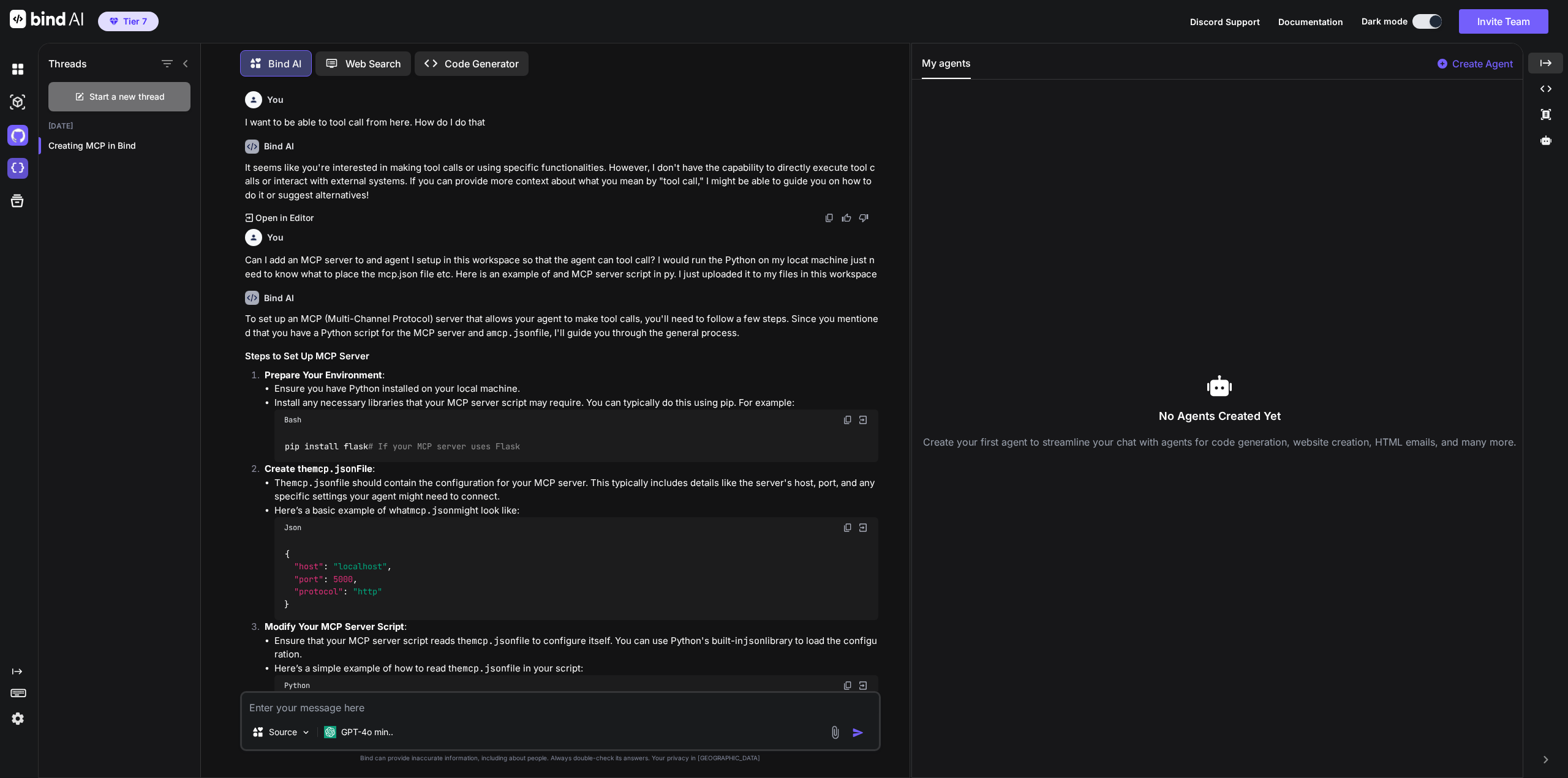
click at [13, 167] on img at bounding box center [18, 168] width 21 height 21
click at [15, 140] on img at bounding box center [18, 135] width 21 height 21
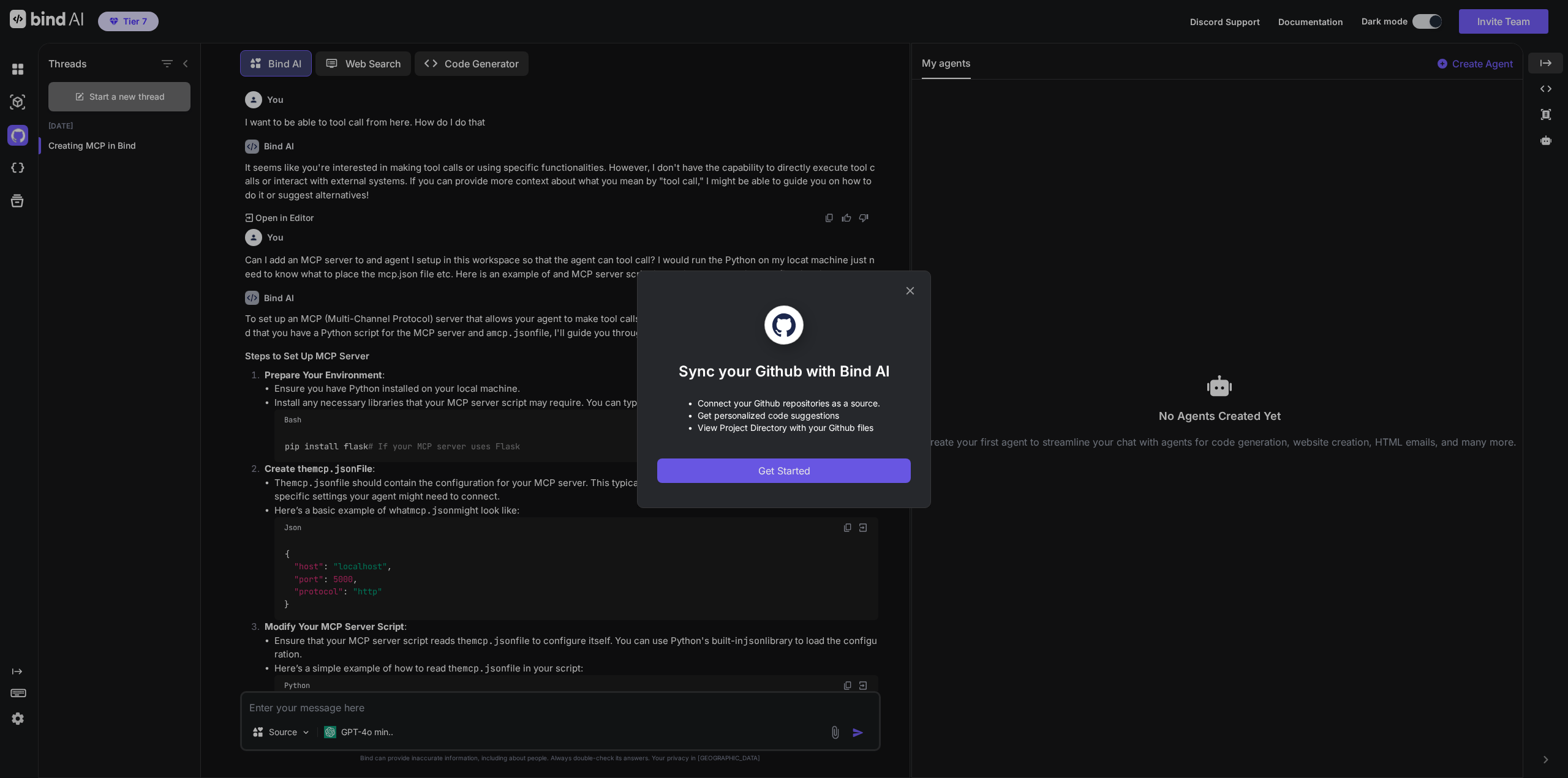
click at [811, 470] on button "Get Started" at bounding box center [784, 471] width 254 height 24
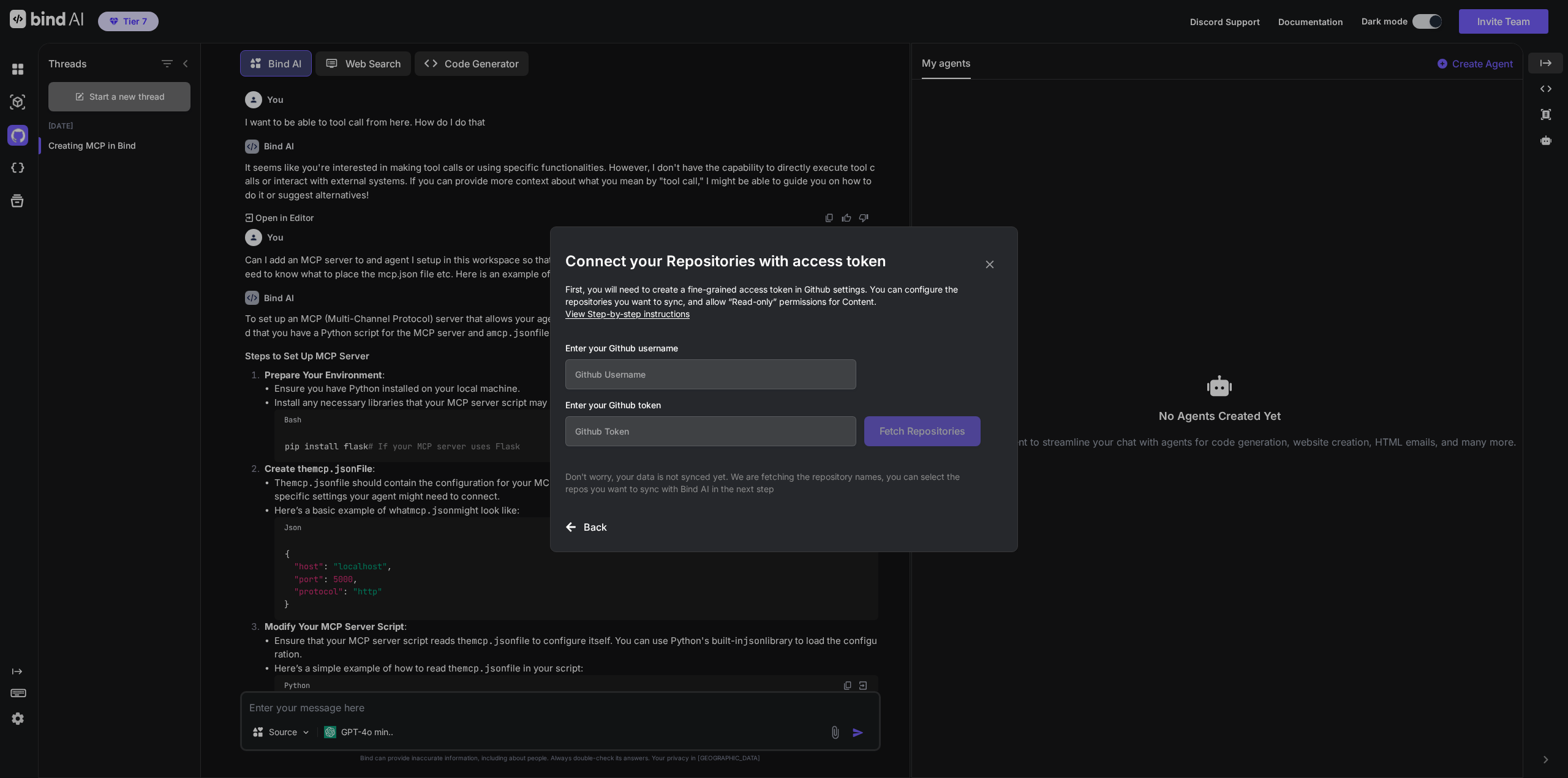
click at [728, 369] on input "text" at bounding box center [711, 374] width 291 height 30
type input "T-Fuhrman"
click at [681, 426] on input "text" at bounding box center [711, 431] width 291 height 30
paste input "github_pat_11BGAYPKA0NKFWJaXlIbxg_ac6vHrZlwOihJ1GgtGxq7ck8ITzum1Emyx3hW7izhk6G5…"
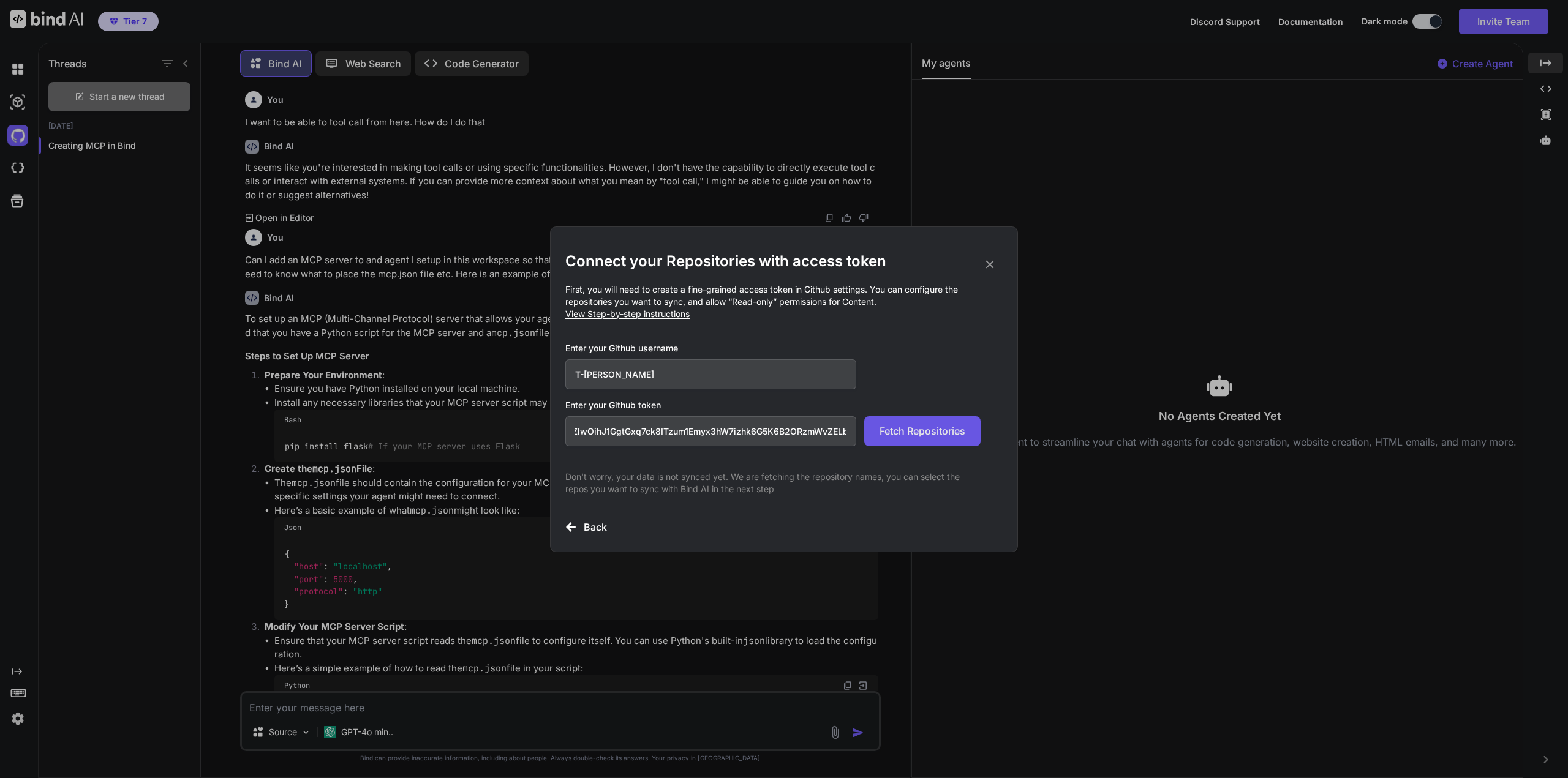
type input "github_pat_11BGAYPKA0NKFWJaXlIbxg_ac6vHrZlwOihJ1GgtGxq7ck8ITzum1Emyx3hW7izhk6G5…"
click at [925, 426] on span "Fetch Repositories" at bounding box center [922, 431] width 86 height 15
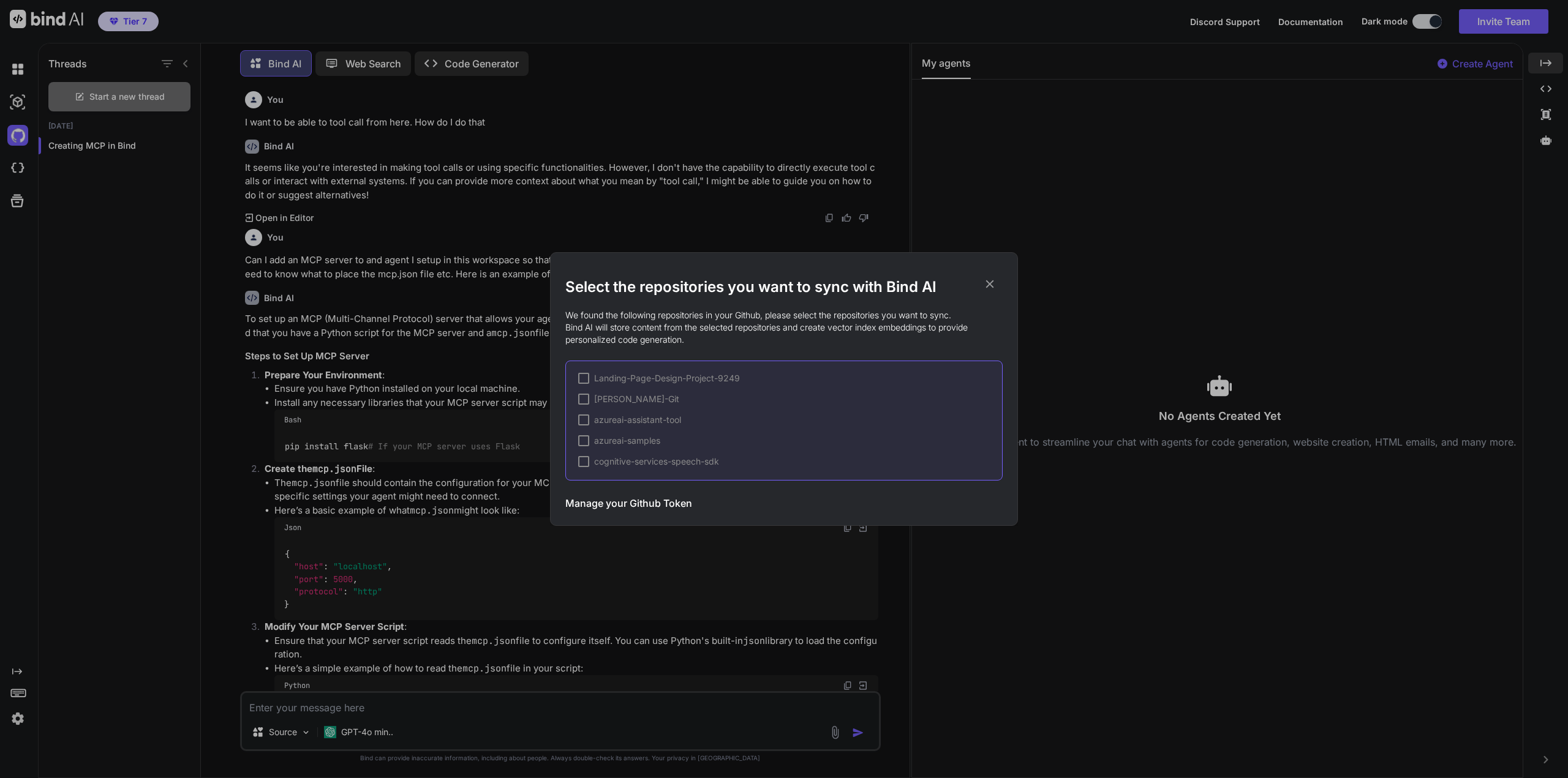
click at [585, 377] on div at bounding box center [584, 379] width 11 height 11
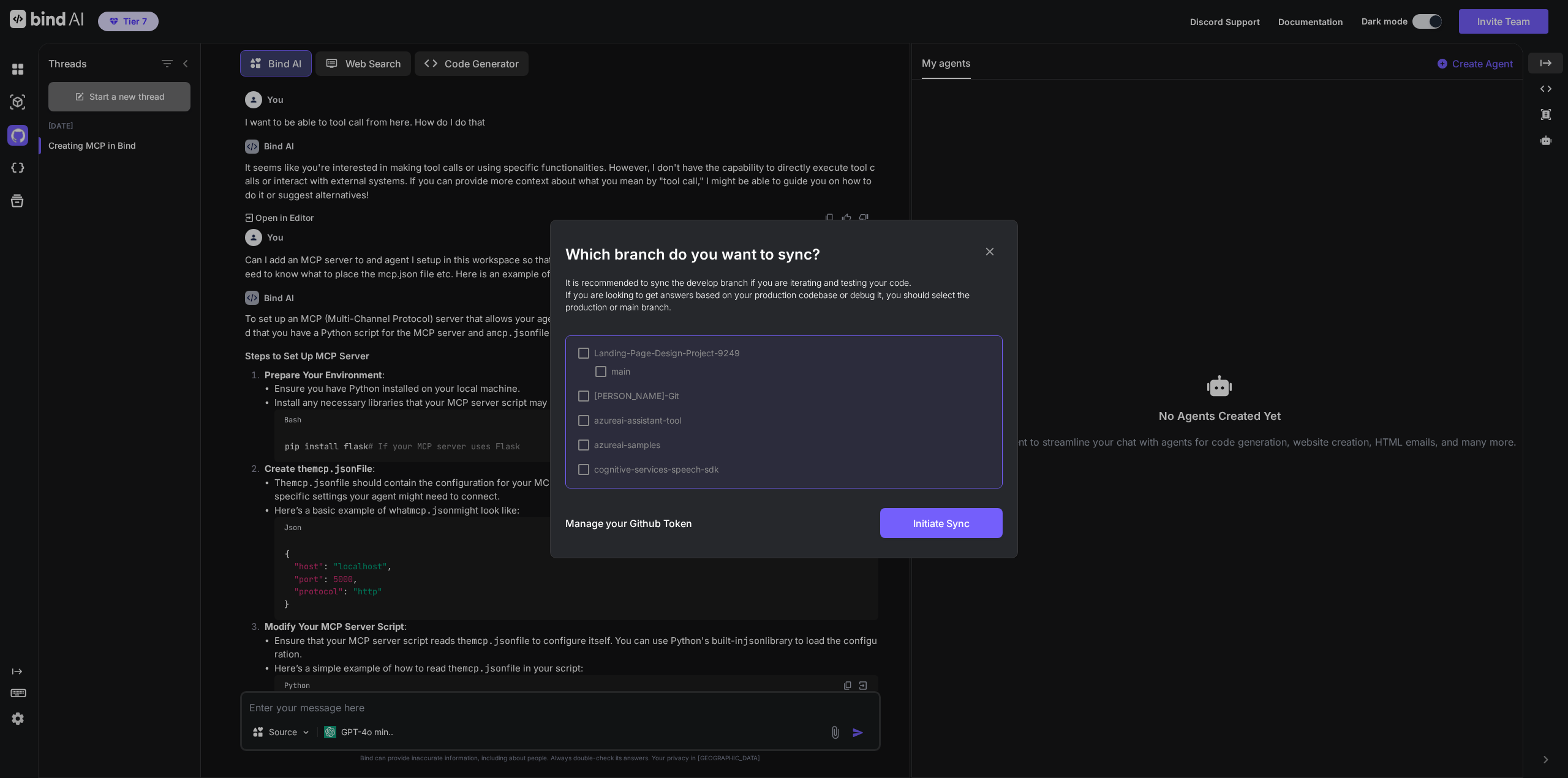
click at [599, 374] on div at bounding box center [601, 372] width 11 height 11
click at [929, 526] on span "Initiate Sync" at bounding box center [941, 524] width 56 height 15
click at [990, 252] on icon at bounding box center [990, 252] width 8 height 8
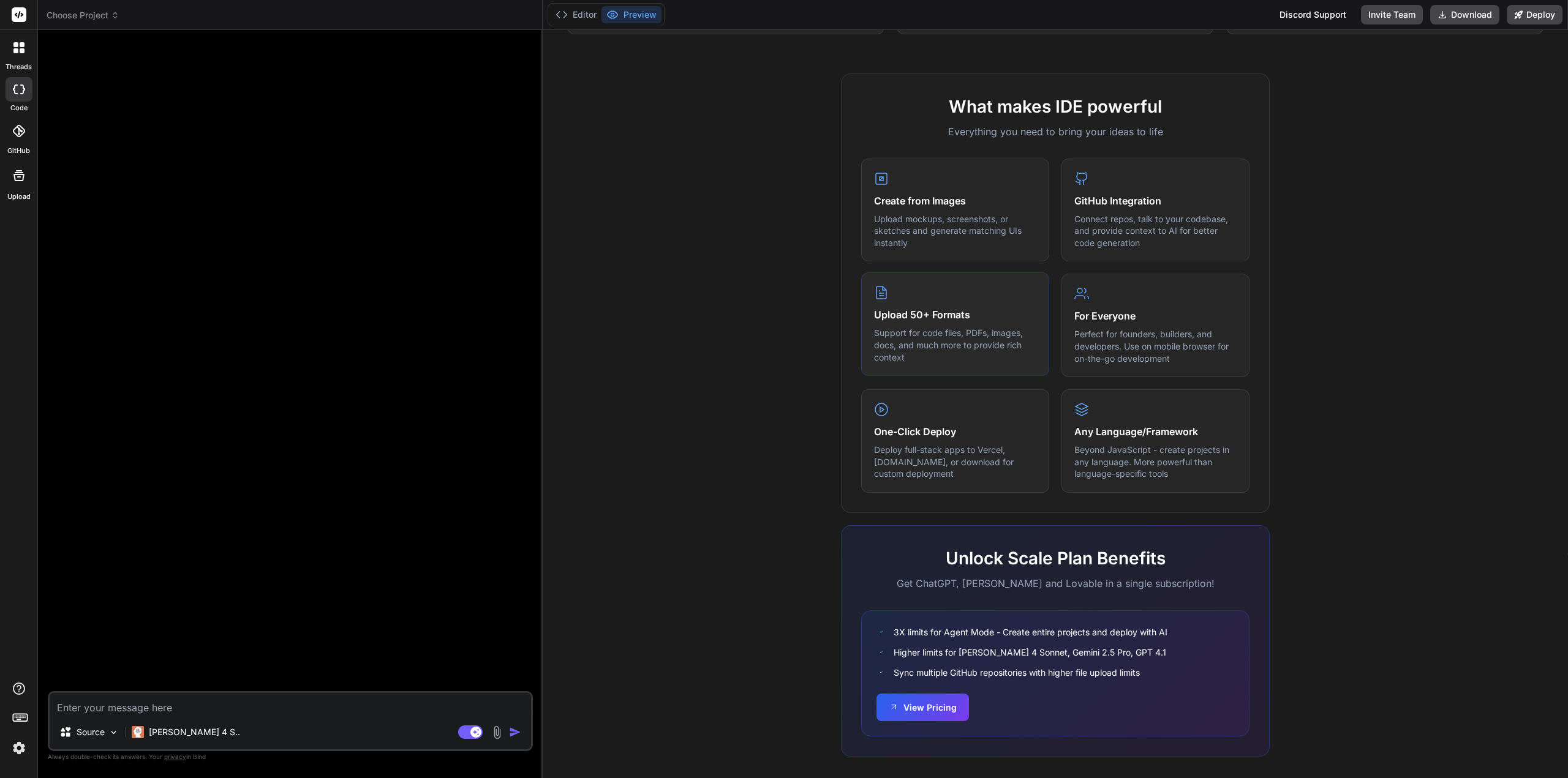
scroll to position [385, 0]
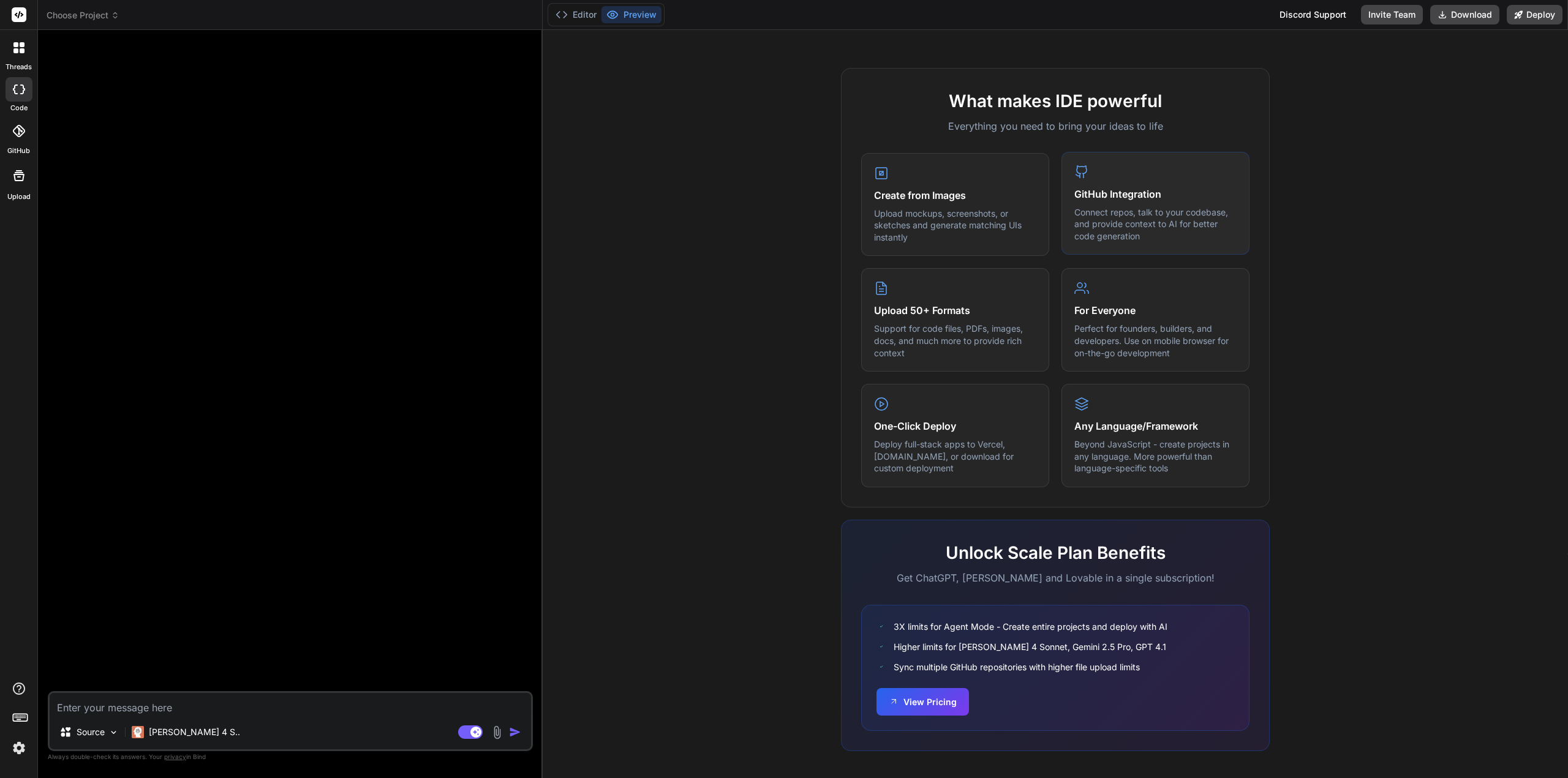
click at [1105, 216] on p "Connect repos, talk to your codebase, and provide context to AI for better code…" at bounding box center [1156, 225] width 162 height 36
click at [1078, 166] on icon at bounding box center [1082, 172] width 15 height 15
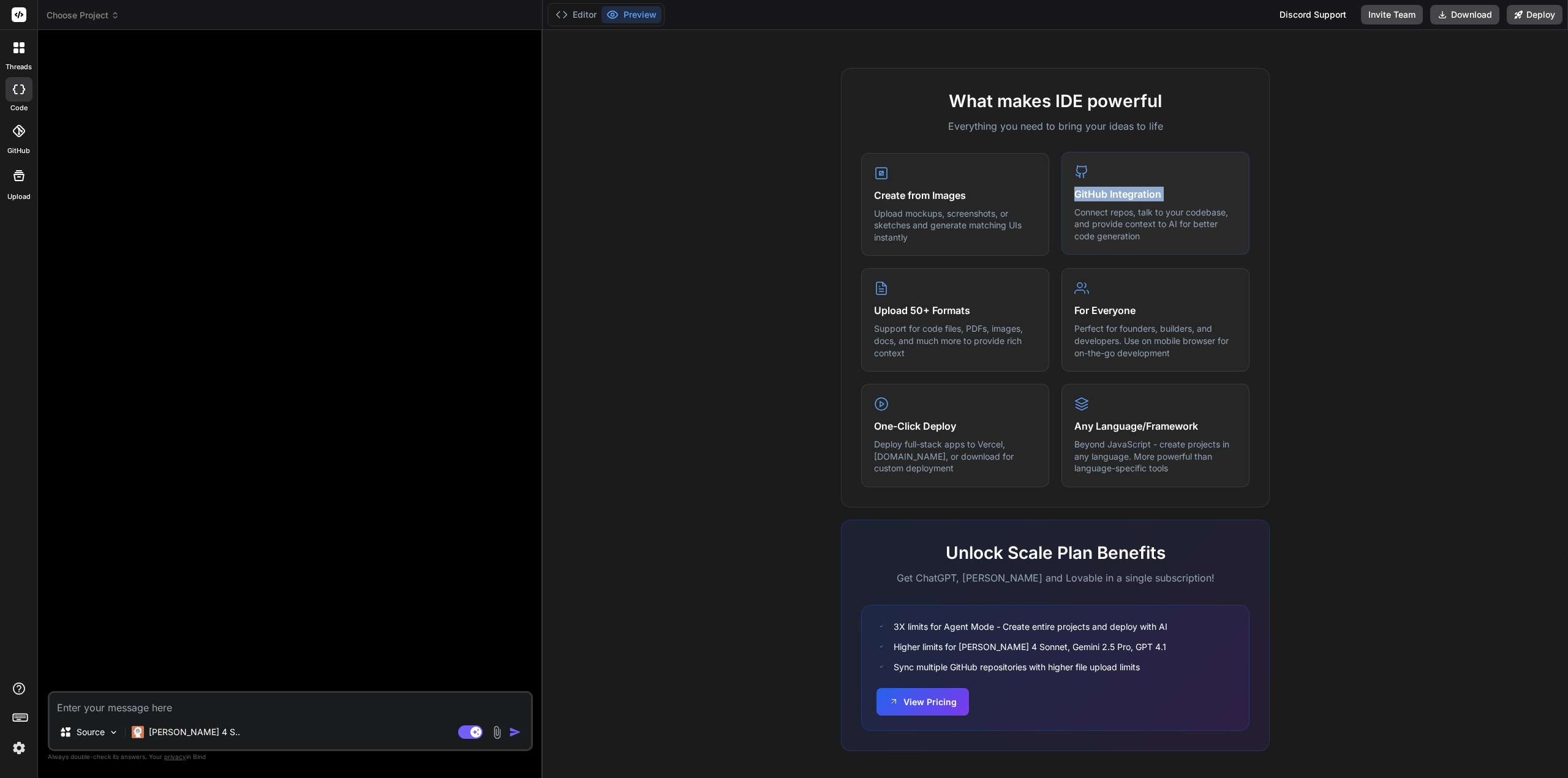
click at [1085, 192] on h4 "GitHub Integration" at bounding box center [1156, 194] width 162 height 15
click at [173, 731] on p "[PERSON_NAME] 4 S.." at bounding box center [194, 732] width 91 height 12
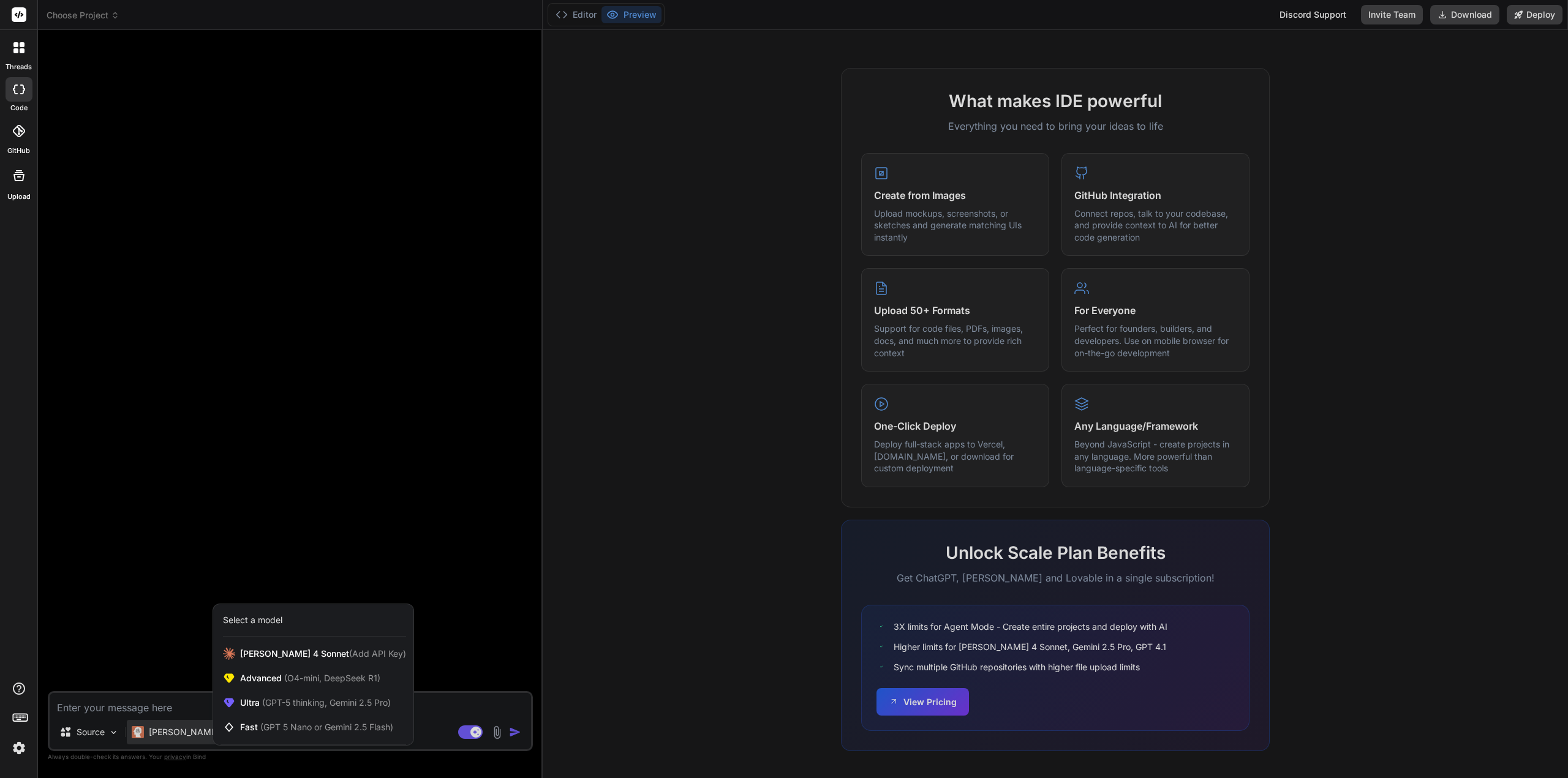
click at [90, 737] on div at bounding box center [784, 389] width 1568 height 778
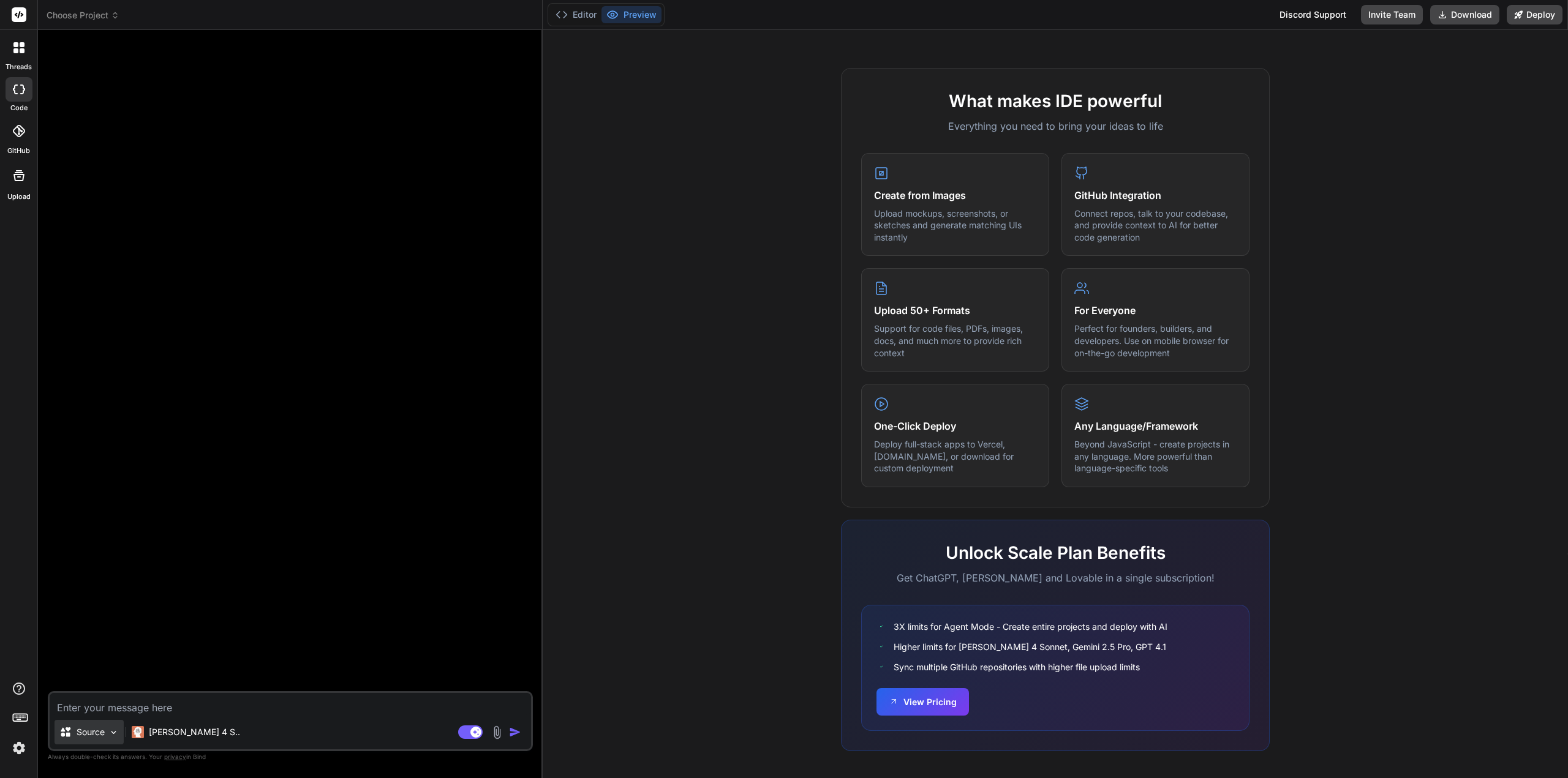
click at [114, 730] on img at bounding box center [113, 732] width 10 height 10
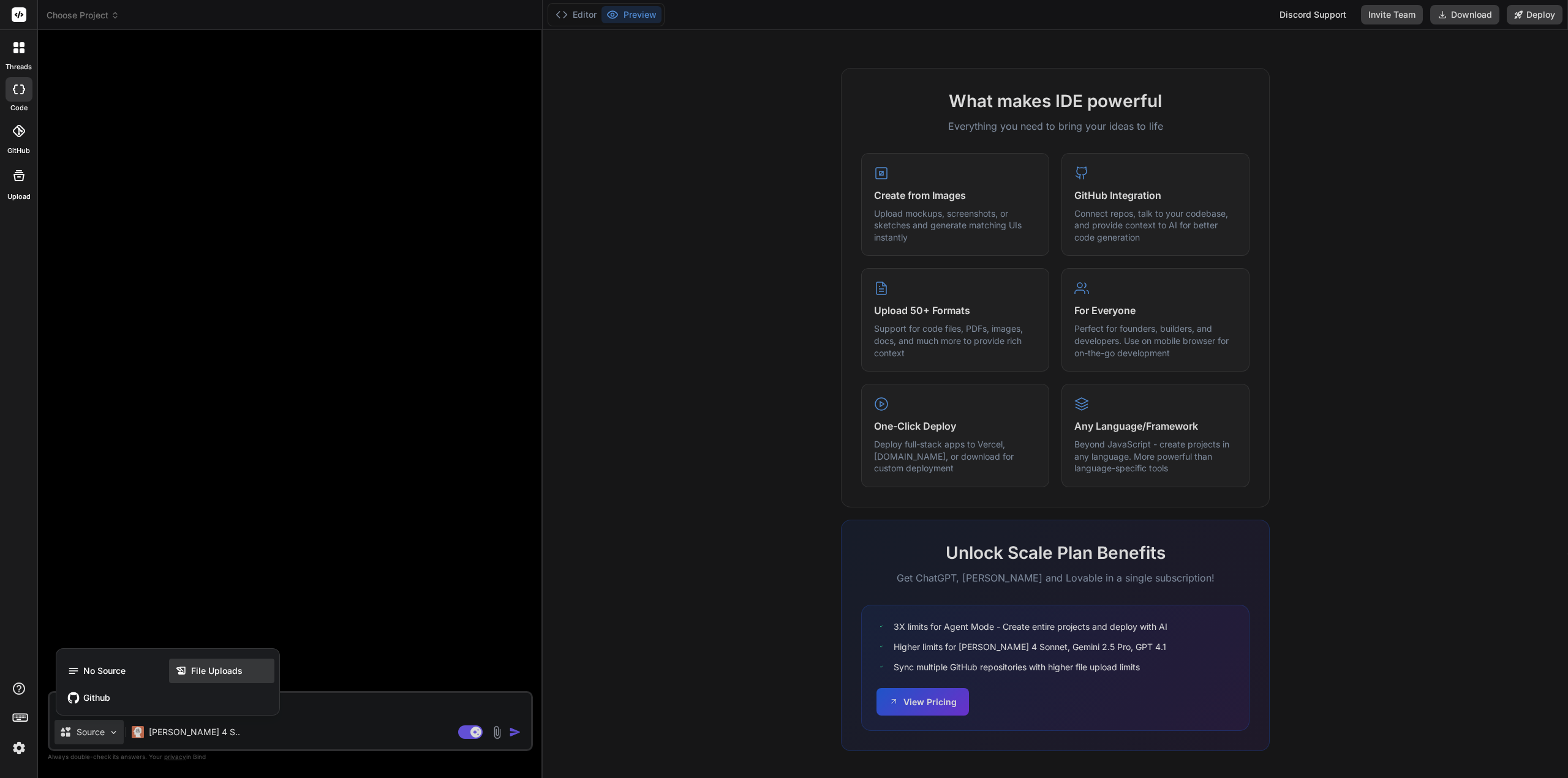
click at [211, 671] on span "File Uploads" at bounding box center [217, 671] width 51 height 12
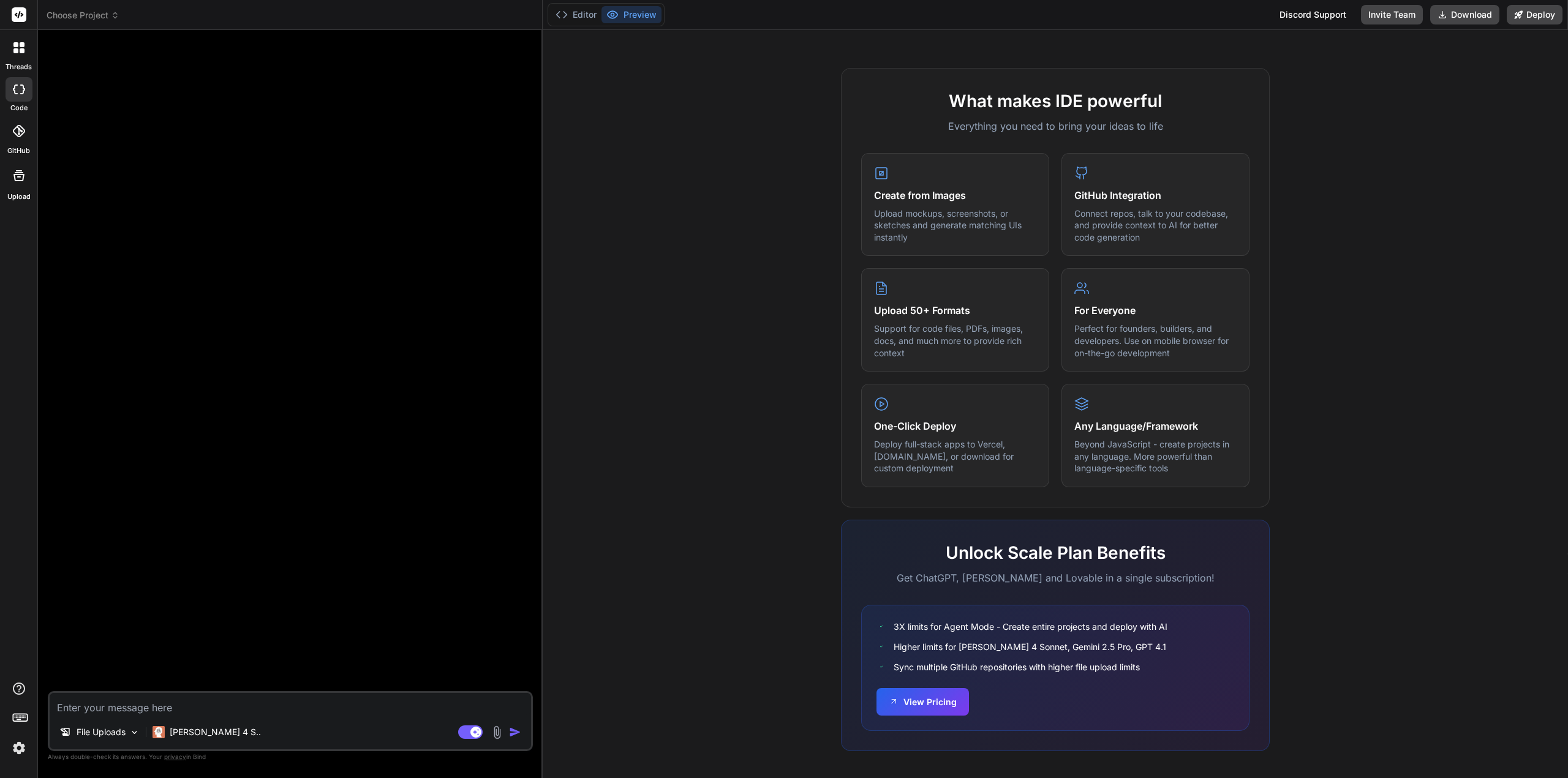
click at [499, 733] on img at bounding box center [497, 732] width 14 height 14
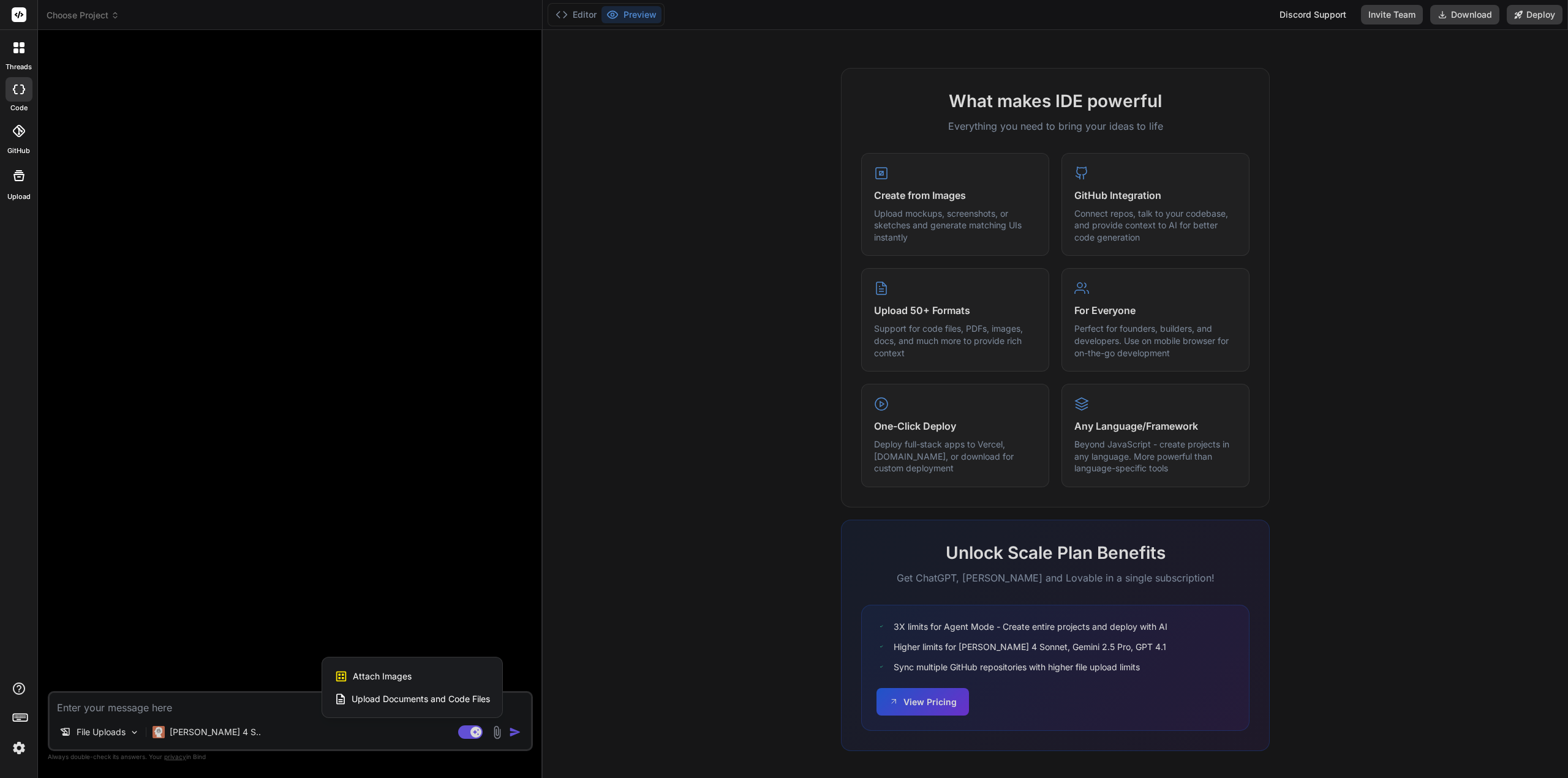
click at [390, 700] on span "Upload Documents and Code Files" at bounding box center [421, 699] width 138 height 12
type textarea "x"
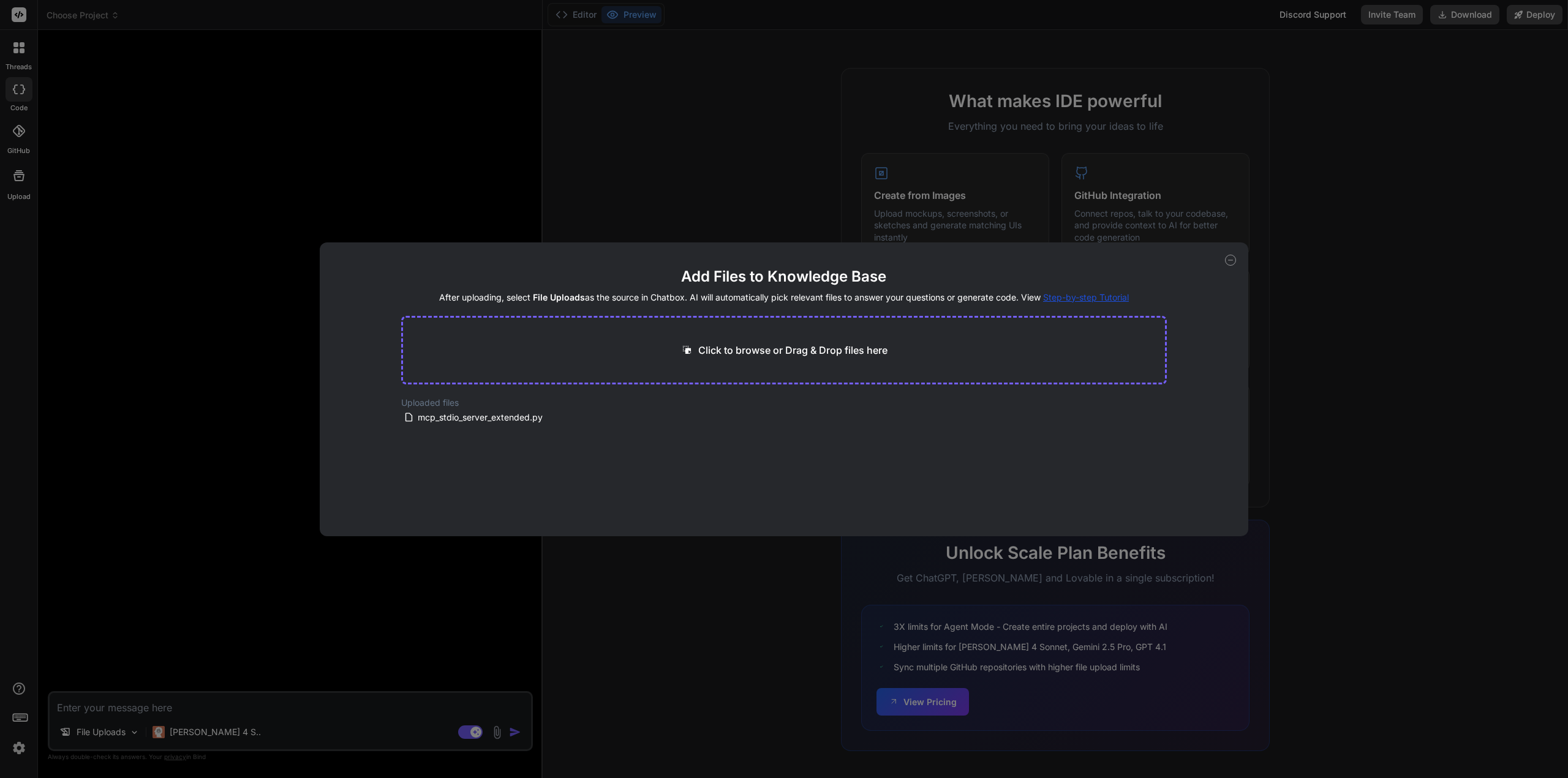
click at [737, 361] on div "Click to browse or Drag & Drop files here" at bounding box center [784, 350] width 766 height 69
click at [734, 352] on p "Click to browse or Drag & Drop files here" at bounding box center [792, 350] width 189 height 15
type input "C:\fakepath\requirements.txt"
click at [783, 347] on p "Click to browse or Drag & Drop files here" at bounding box center [792, 350] width 189 height 15
type textarea "x"
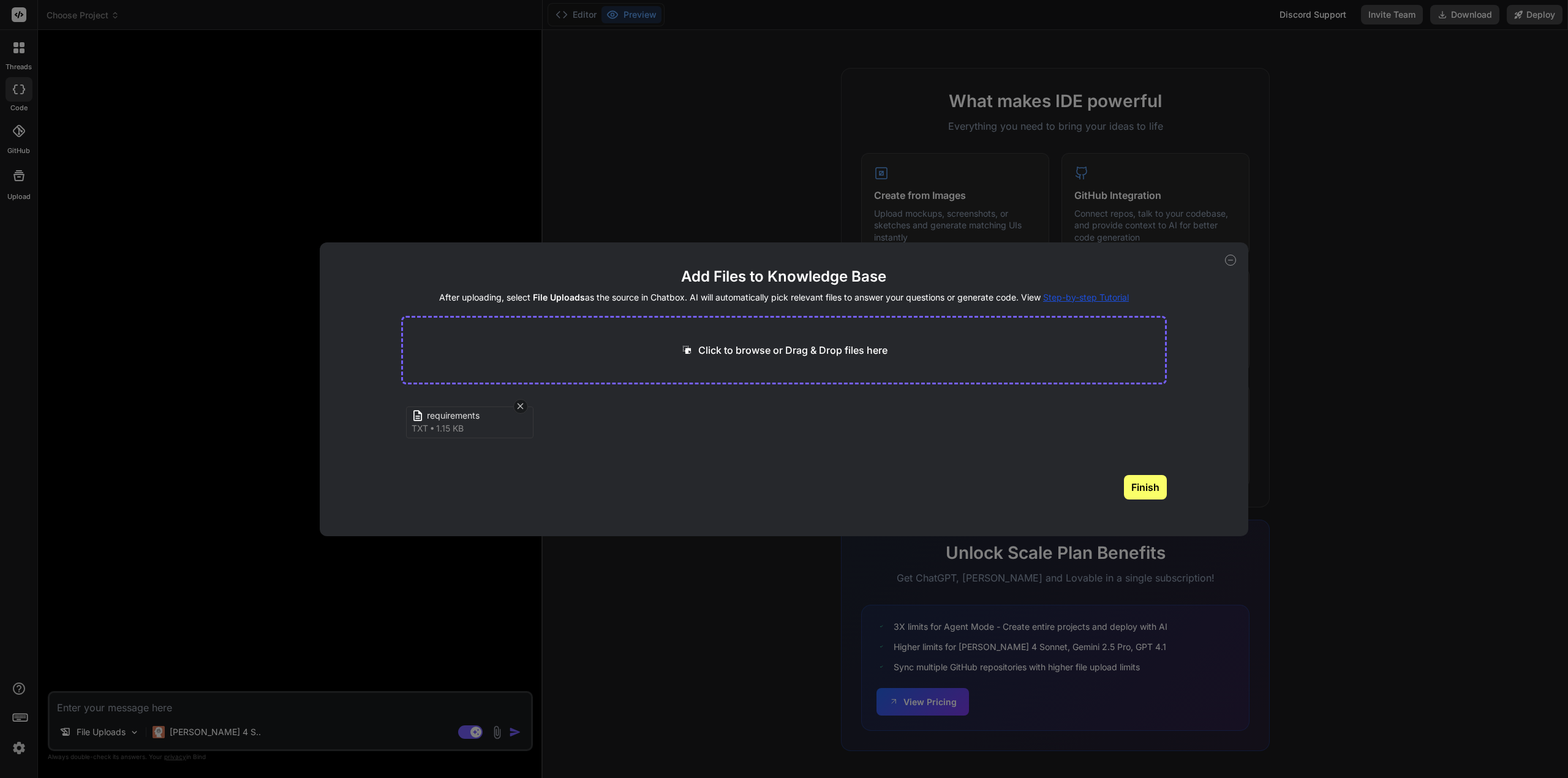
type input "C:\fakepath\mcp.json"
click at [740, 354] on p "Click to browse or Drag & Drop files here" at bounding box center [792, 350] width 189 height 15
type textarea "x"
type input "C:\fakepath\run.py"
click at [715, 345] on p "Click to browse or Drag & Drop files here" at bounding box center [792, 350] width 189 height 15
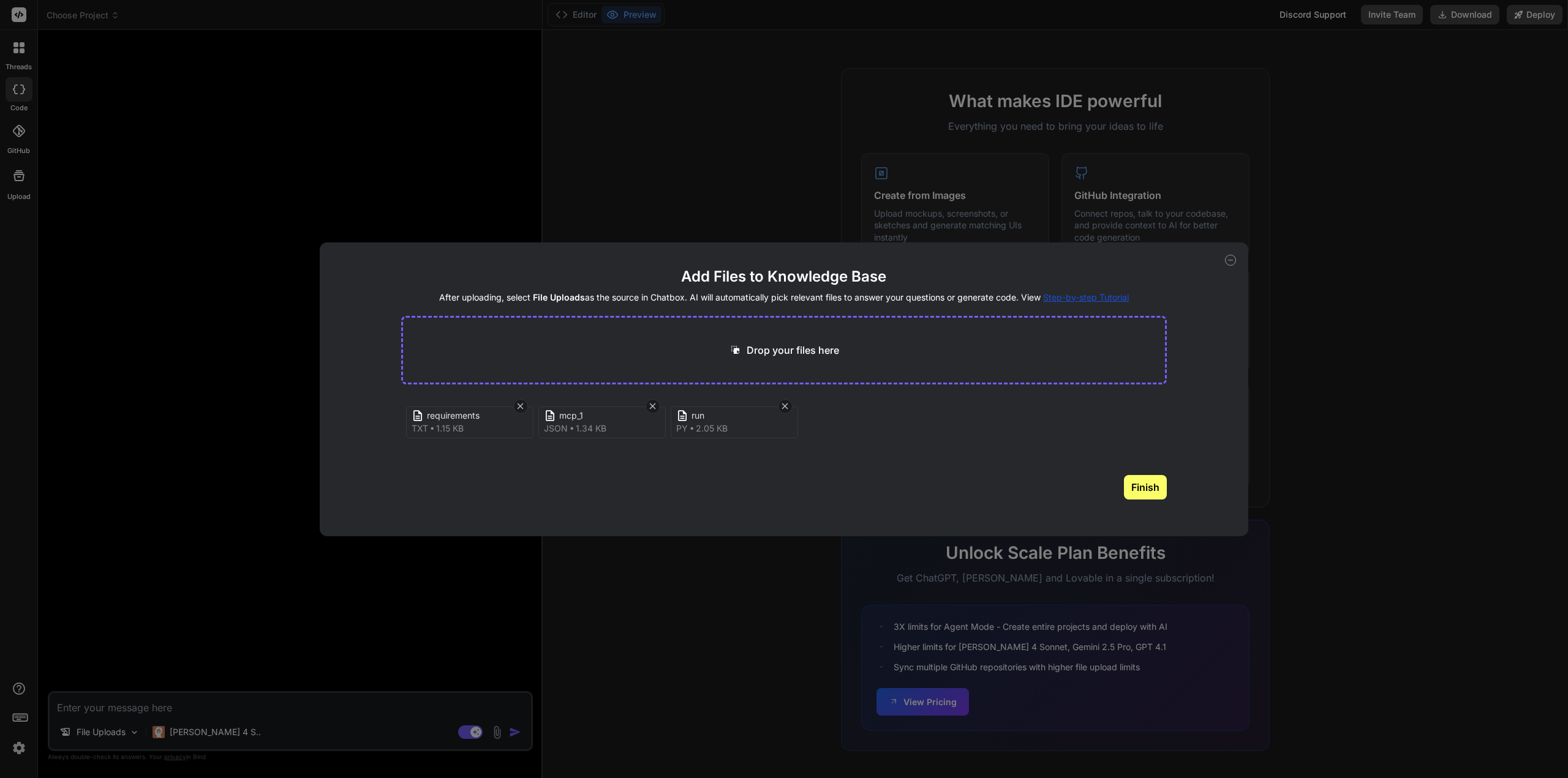
type textarea "x"
type input "C:\fakepath\app.py"
click at [782, 355] on p "Click to browse or Drag & Drop files here" at bounding box center [792, 350] width 189 height 15
type textarea "x"
type input "C:\fakepath\mcp_server.py"
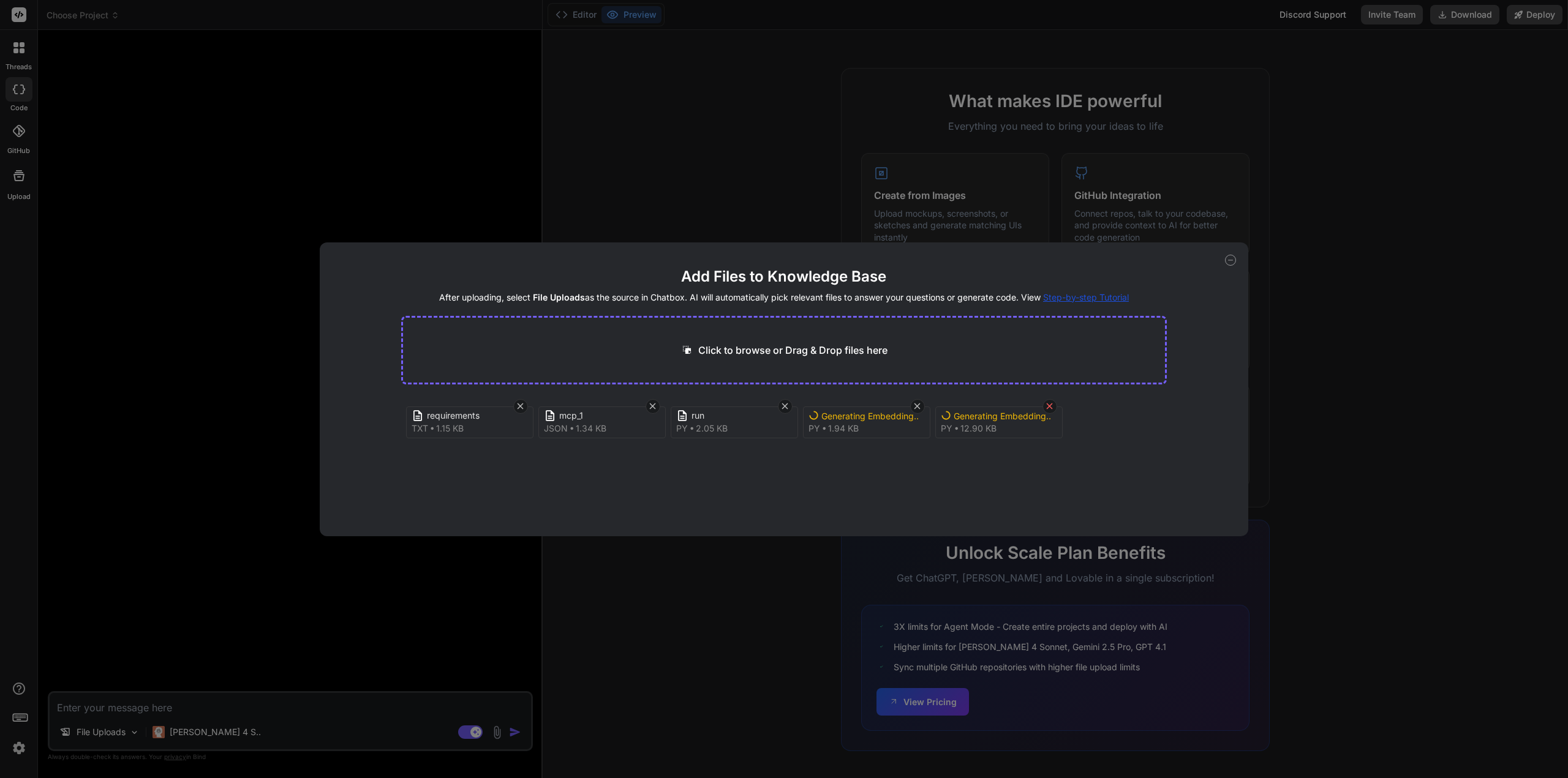
click at [1050, 405] on icon at bounding box center [1049, 406] width 10 height 10
click at [1159, 482] on button "Finish" at bounding box center [1145, 487] width 43 height 24
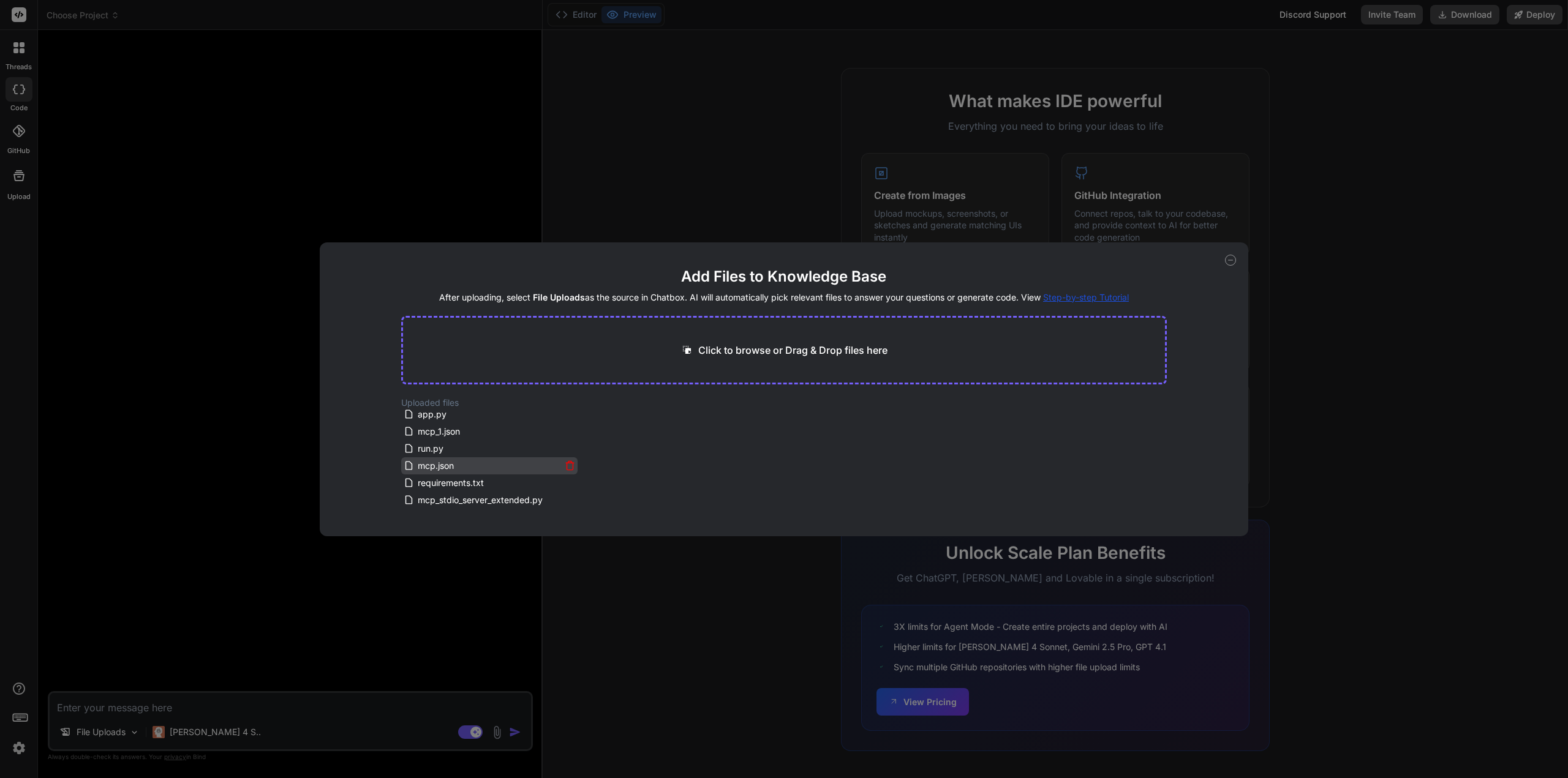
scroll to position [5, 0]
click at [1232, 261] on icon at bounding box center [1231, 260] width 11 height 11
type textarea "x"
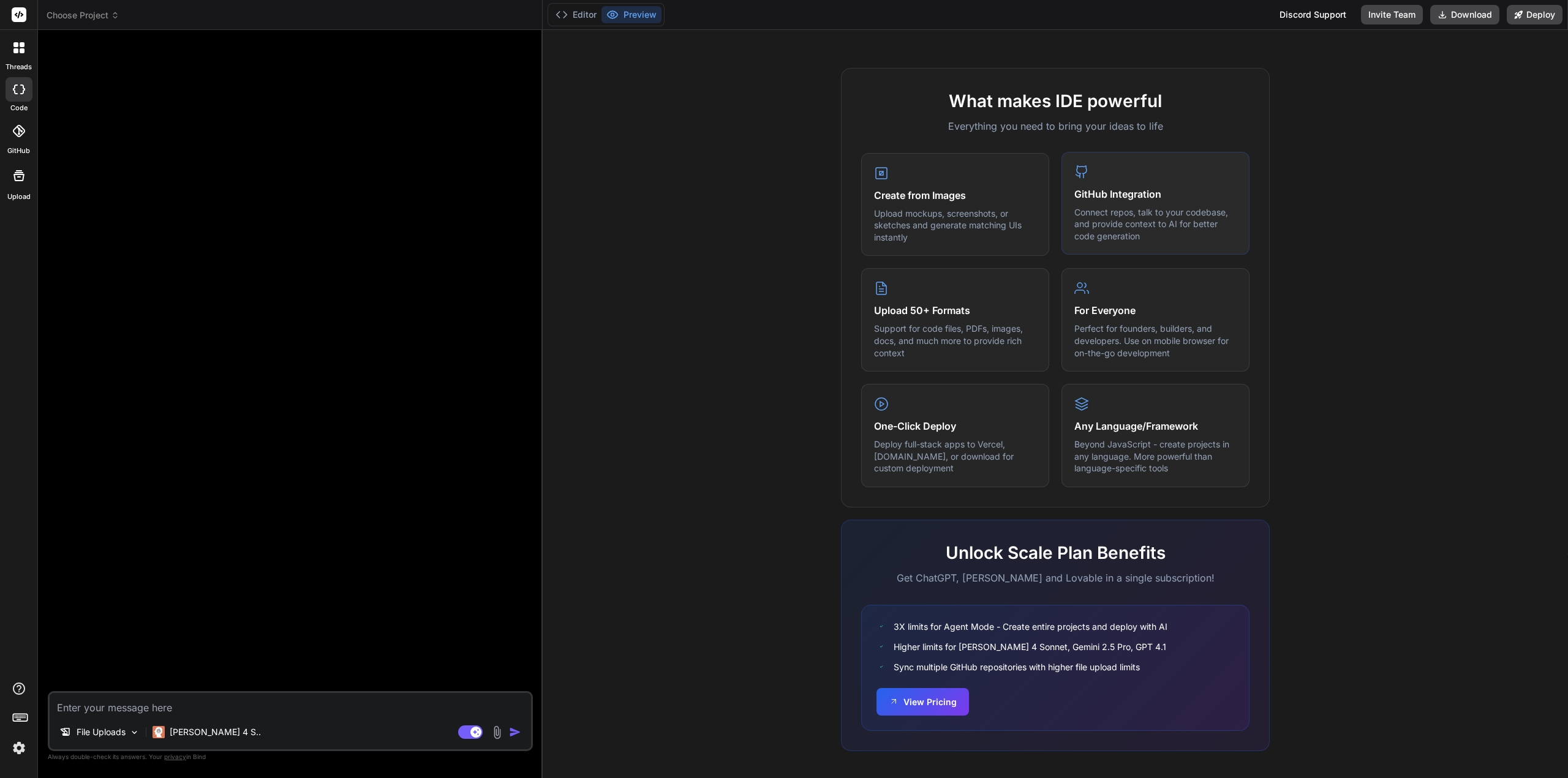
click at [1127, 195] on h4 "GitHub Integration" at bounding box center [1156, 194] width 162 height 15
click at [1132, 213] on p "Connect repos, talk to your codebase, and provide context to AI for better code…" at bounding box center [1156, 225] width 162 height 36
drag, startPoint x: 1137, startPoint y: 211, endPoint x: 1152, endPoint y: 196, distance: 21.2
click at [1139, 211] on p "Connect repos, talk to your codebase, and provide context to AI for better code…" at bounding box center [1156, 225] width 162 height 36
click at [20, 134] on icon at bounding box center [18, 131] width 12 height 12
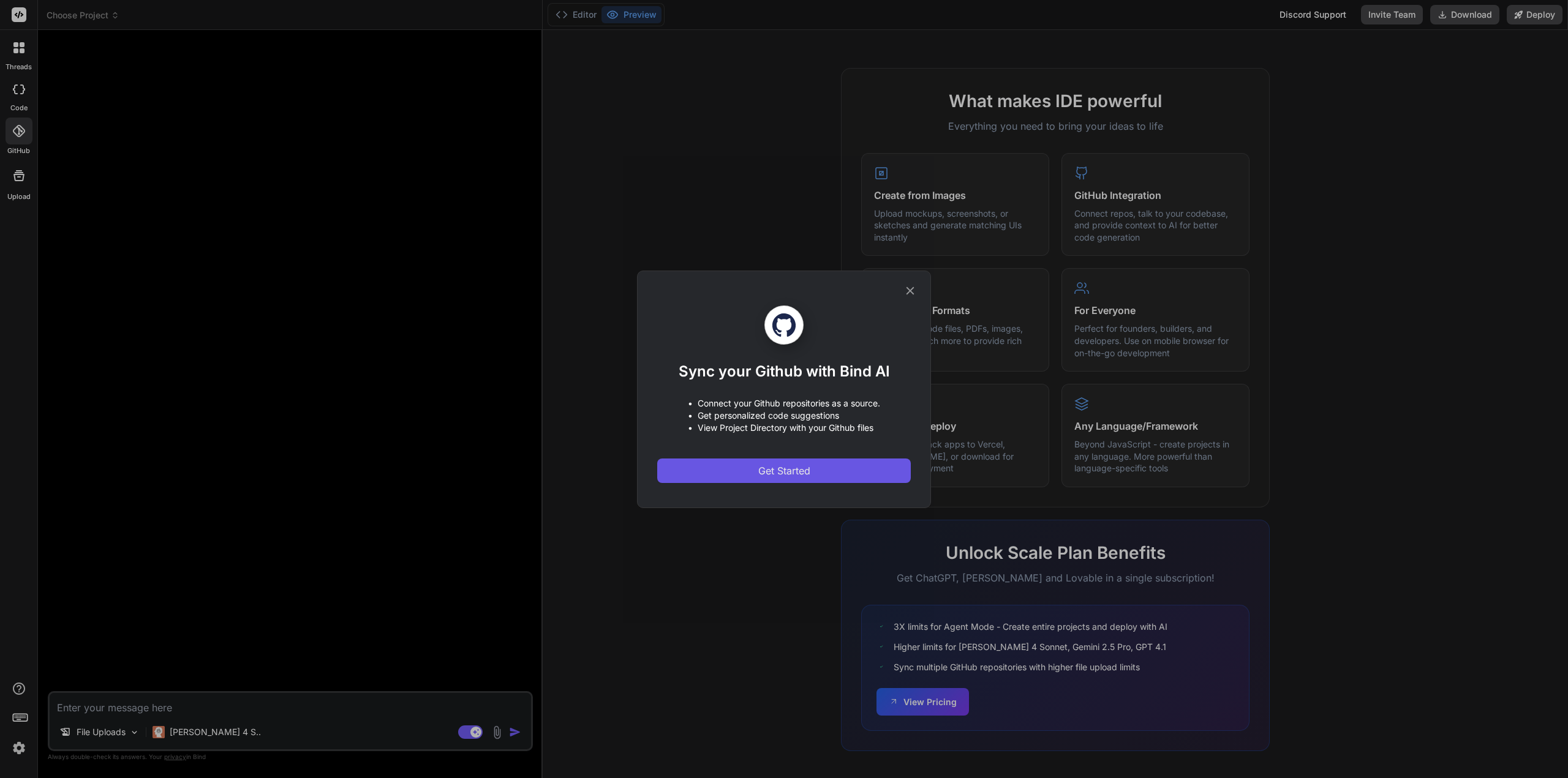
click at [780, 470] on span "Get Started" at bounding box center [784, 471] width 52 height 15
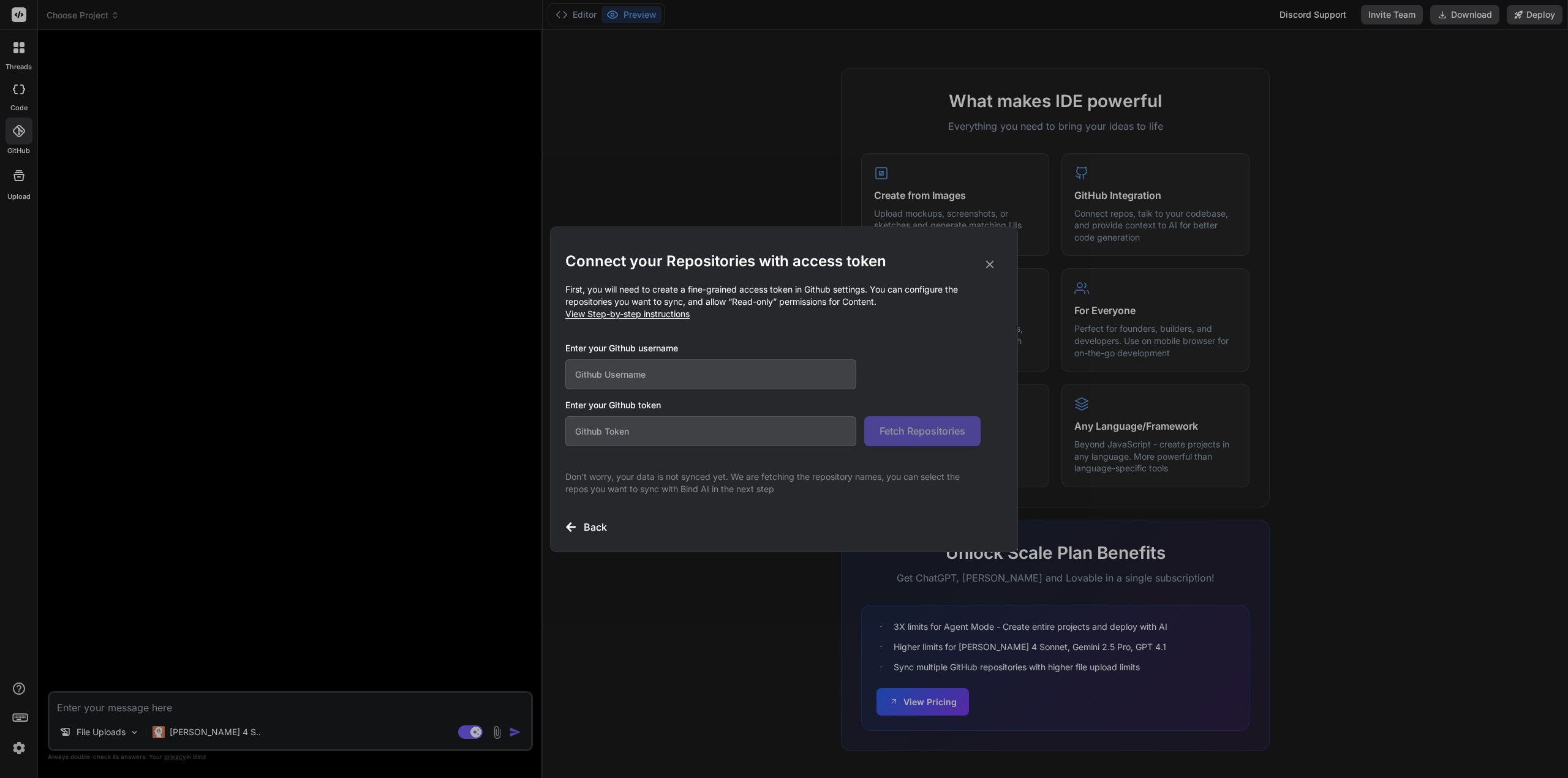
click at [609, 368] on input "text" at bounding box center [711, 374] width 291 height 30
click at [994, 260] on icon at bounding box center [990, 265] width 13 height 13
